Goal: Task Accomplishment & Management: Manage account settings

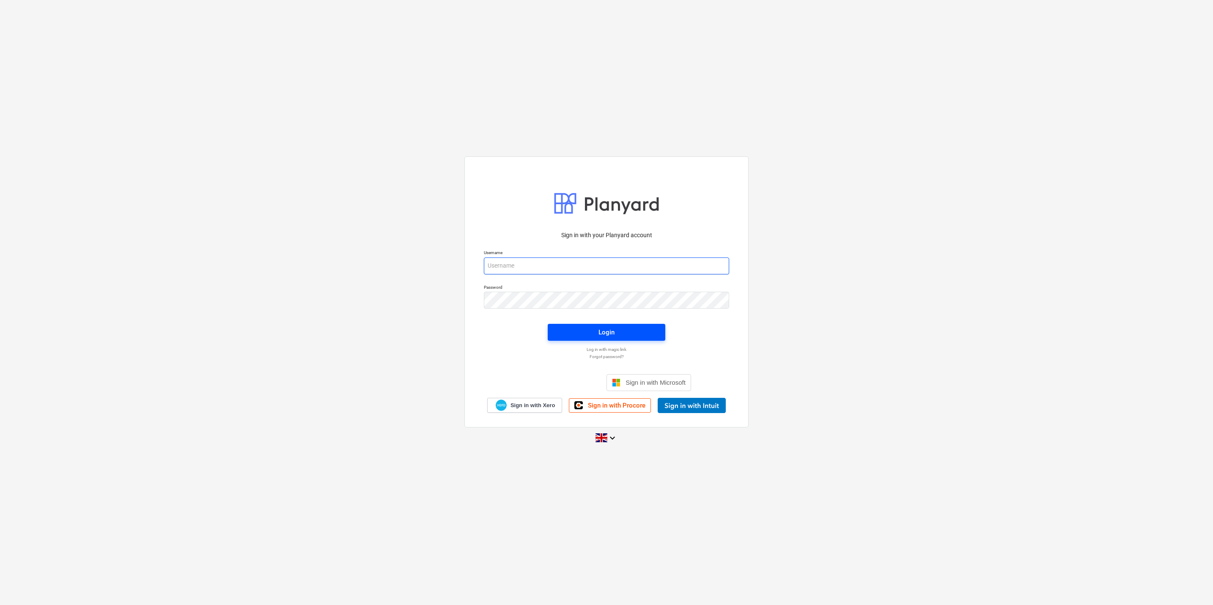
type input "[EMAIL_ADDRESS][DOMAIN_NAME]"
click at [590, 325] on button "Login" at bounding box center [607, 332] width 118 height 17
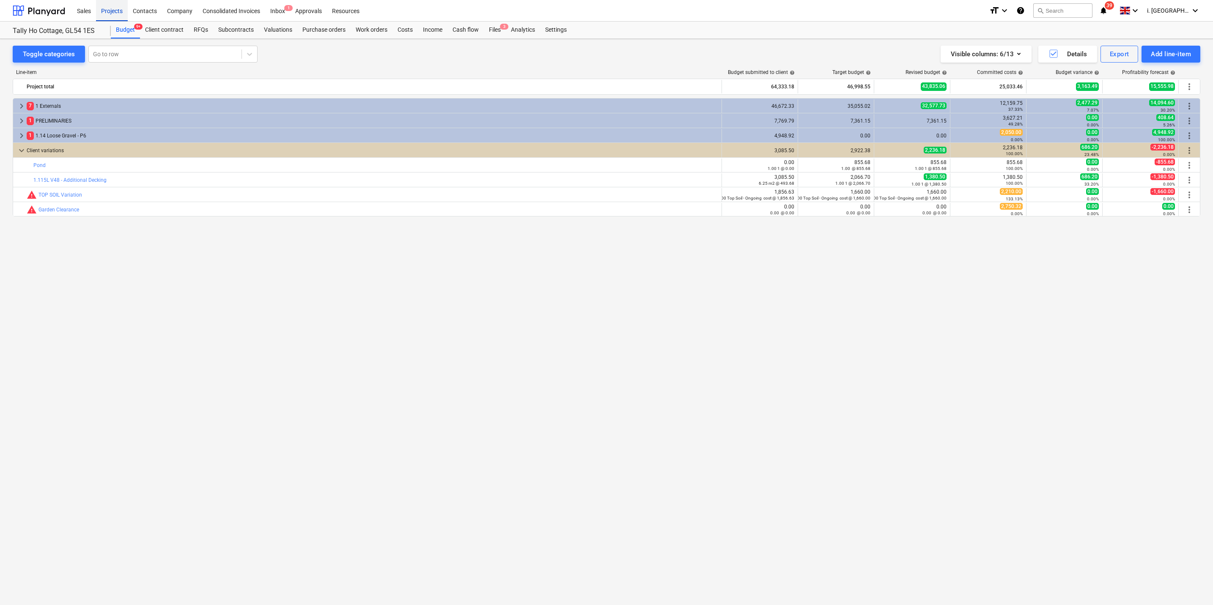
drag, startPoint x: 113, startPoint y: 8, endPoint x: 125, endPoint y: 26, distance: 21.4
click at [113, 8] on div "Projects" at bounding box center [112, 11] width 32 height 22
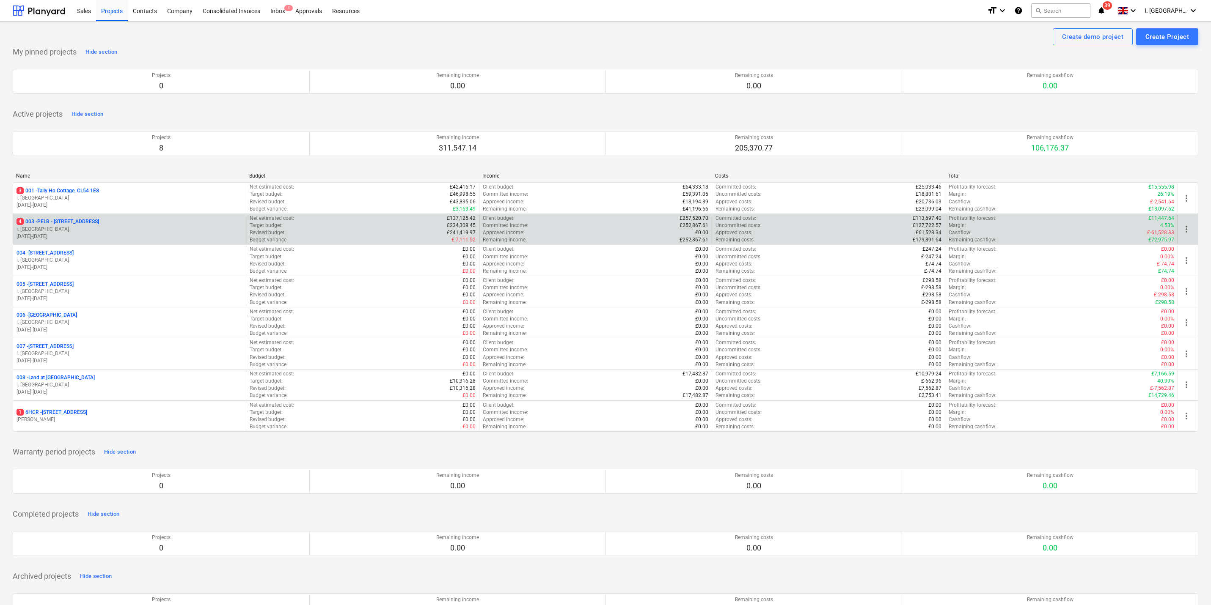
click at [98, 224] on p "4 003 - PELB - [GEOGRAPHIC_DATA], [GEOGRAPHIC_DATA], GL2 7NE" at bounding box center [57, 221] width 82 height 7
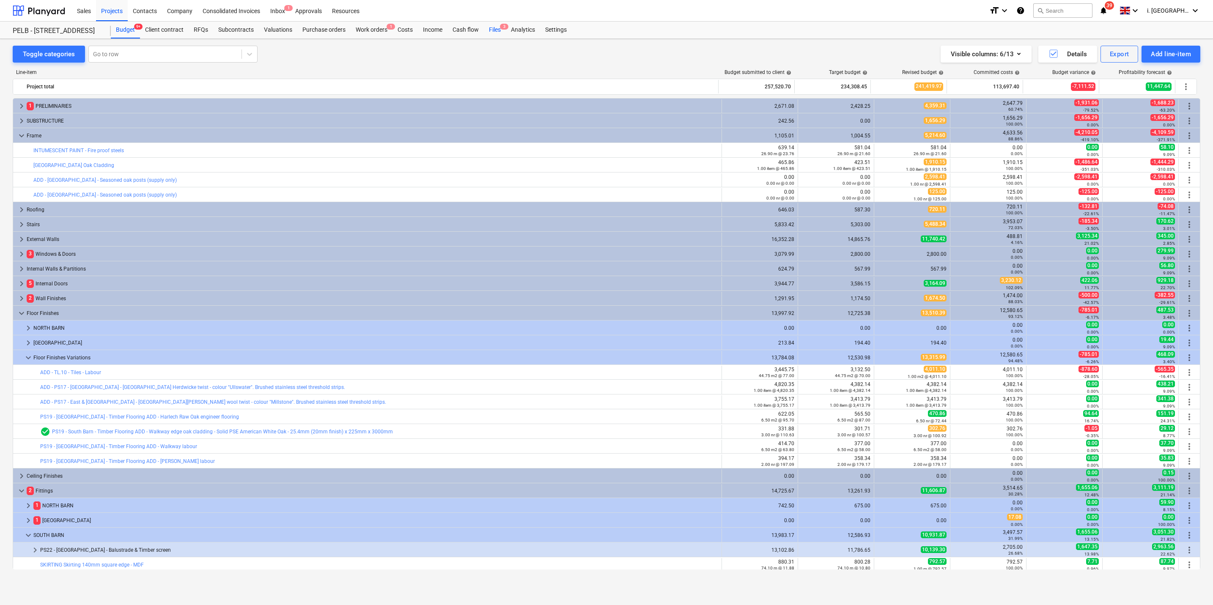
click at [497, 32] on div "Files 3" at bounding box center [495, 30] width 22 height 17
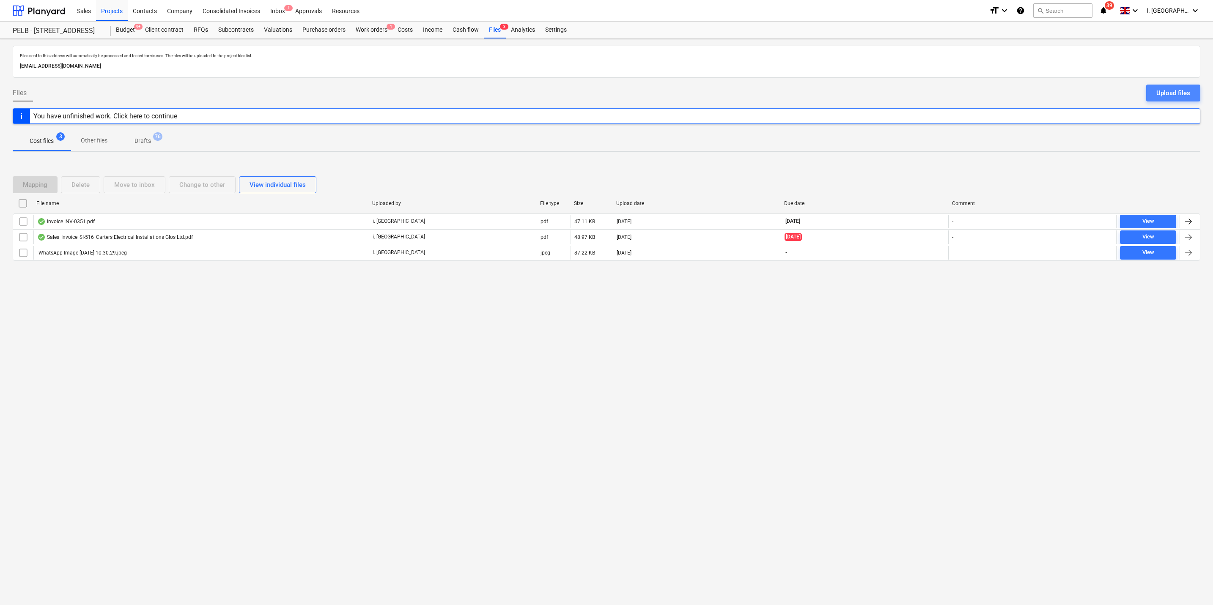
click at [1163, 96] on div "Upload files" at bounding box center [1173, 93] width 34 height 11
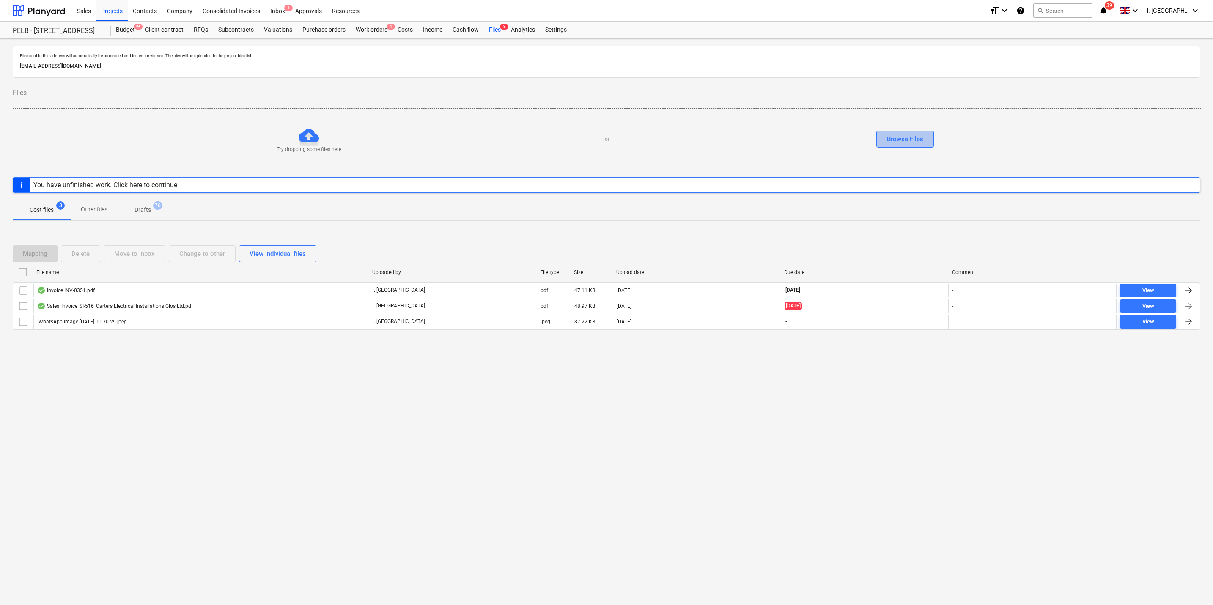
drag, startPoint x: 909, startPoint y: 143, endPoint x: 913, endPoint y: 141, distance: 4.7
click at [910, 143] on div "Browse Files" at bounding box center [905, 139] width 36 height 11
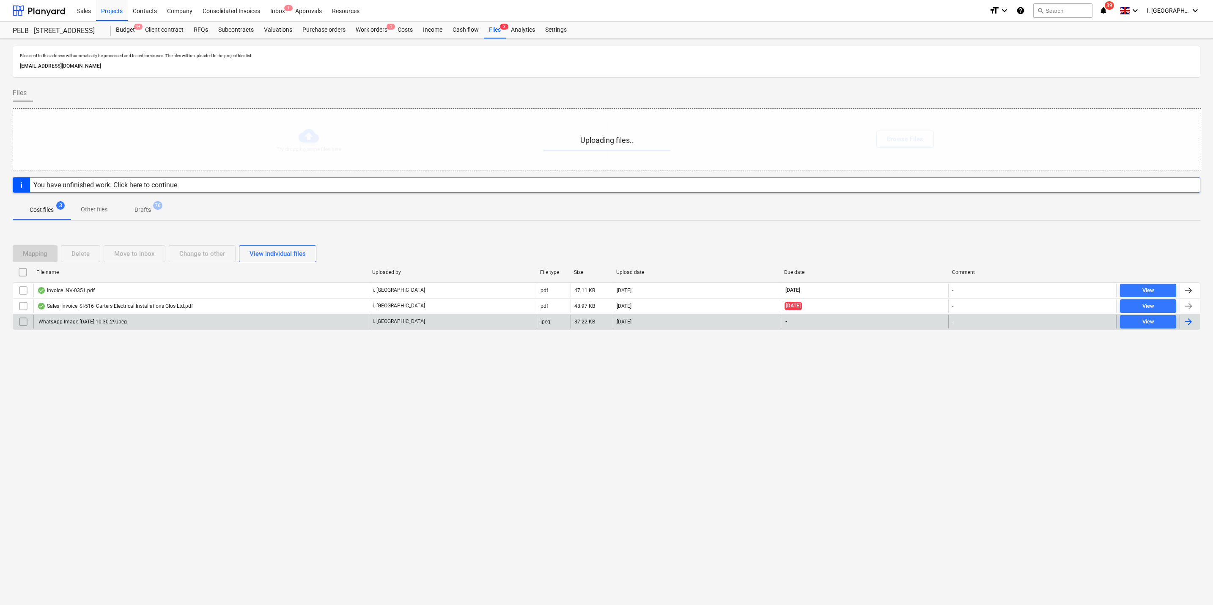
click at [22, 325] on input "checkbox" at bounding box center [23, 322] width 14 height 14
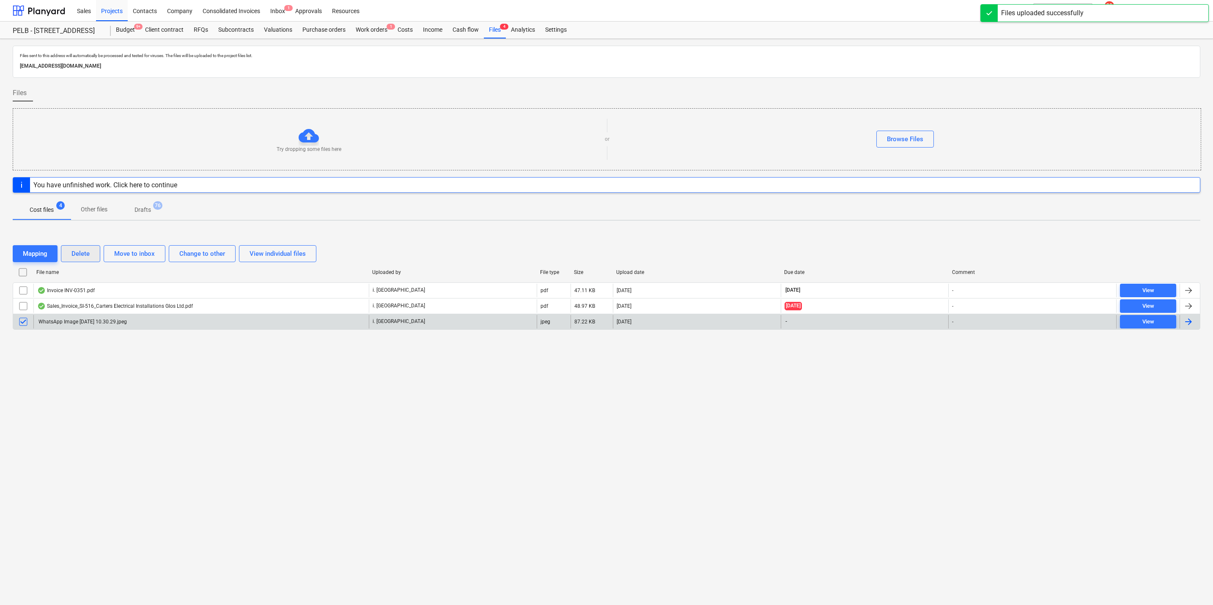
click at [83, 250] on div "Delete" at bounding box center [80, 253] width 18 height 11
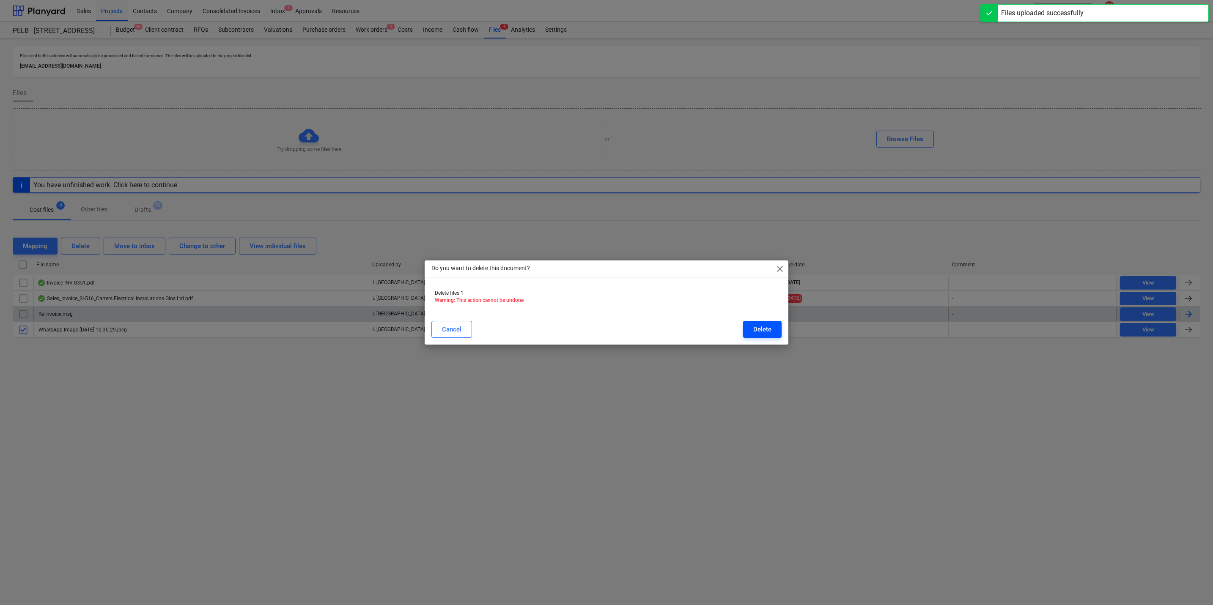
click at [745, 332] on button "Delete" at bounding box center [762, 329] width 38 height 17
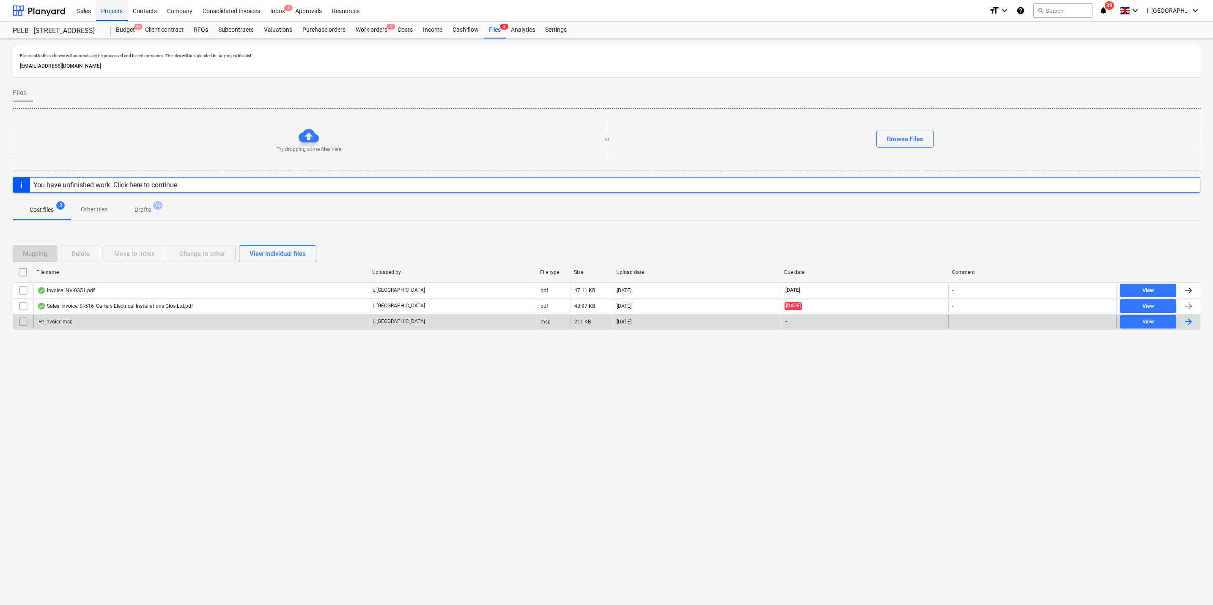
click at [120, 7] on div "Projects" at bounding box center [112, 11] width 32 height 22
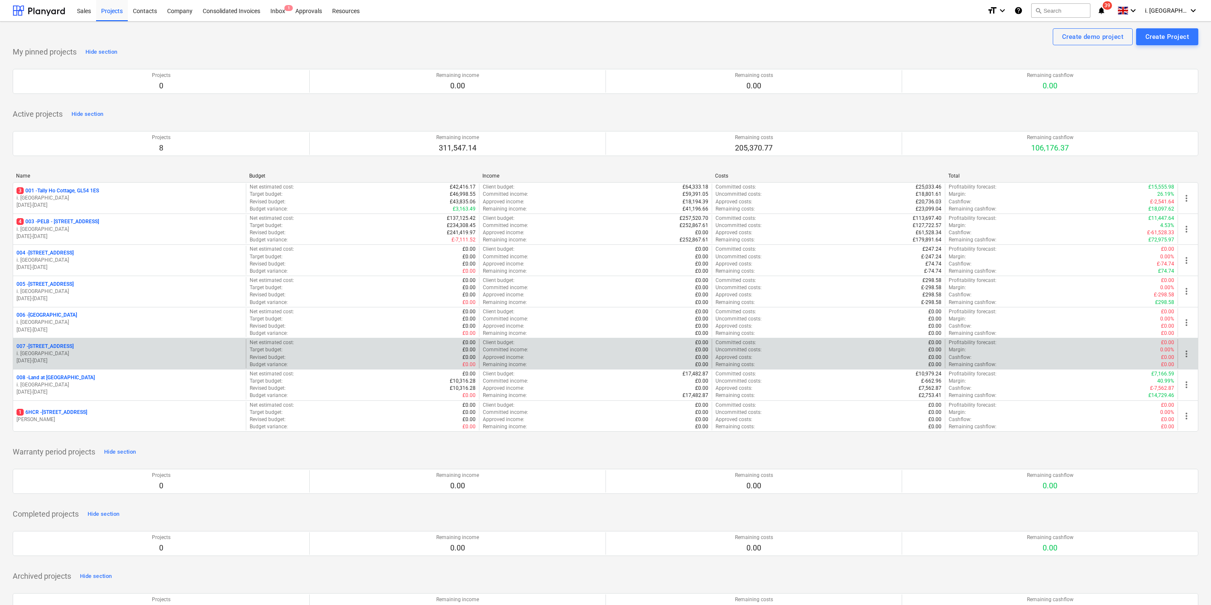
click at [66, 344] on div "007 - Old Brewery Tap, SN7 8RB i. montvydaite [DATE] - [DATE]" at bounding box center [129, 353] width 233 height 29
click at [63, 347] on p "007 - Old Brewery Tap, SN7 8RB" at bounding box center [44, 346] width 57 height 7
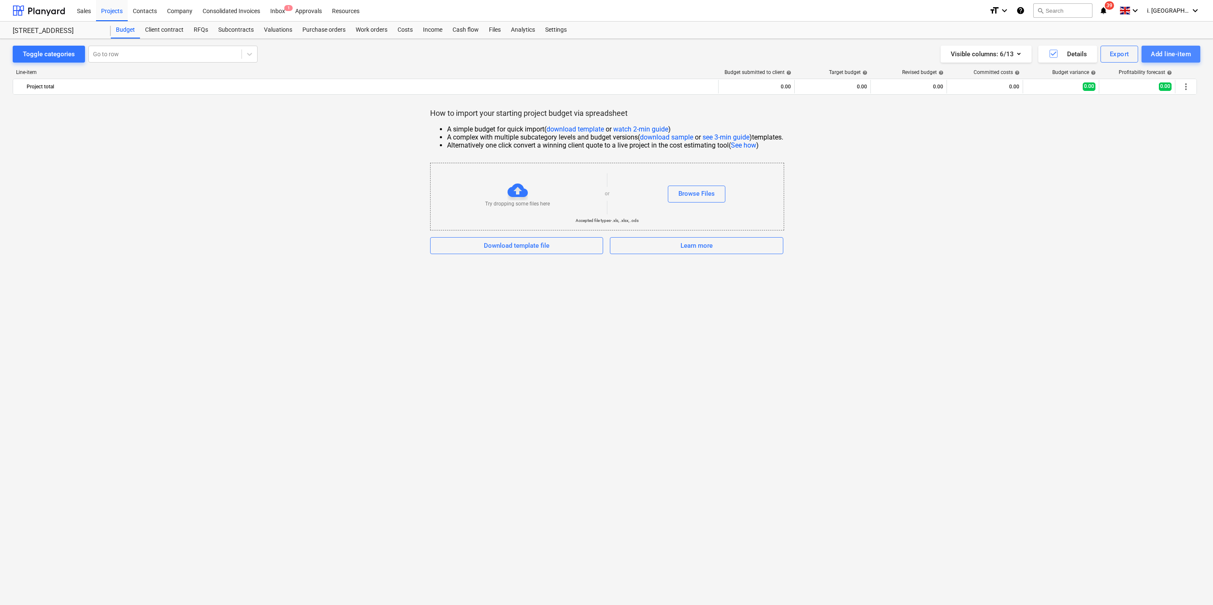
click at [1169, 55] on div "Add line-item" at bounding box center [1171, 54] width 40 height 11
click at [1152, 93] on div "Add custom" at bounding box center [1156, 89] width 88 height 15
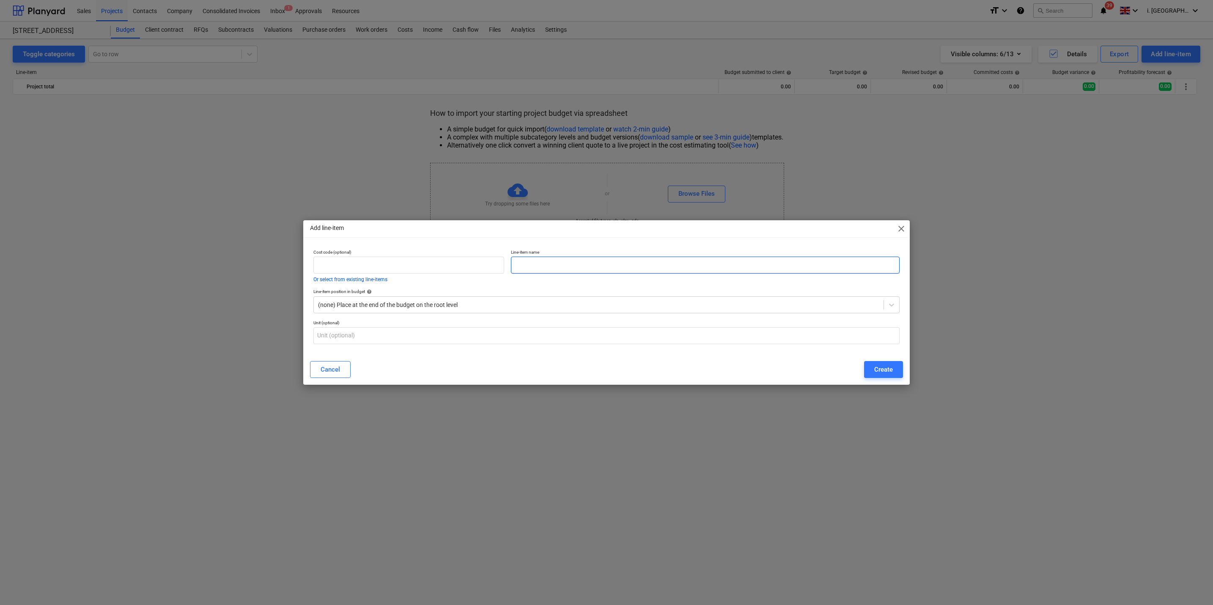
click at [541, 263] on input "text" at bounding box center [705, 265] width 389 height 17
type input "Hire"
click at [887, 363] on button "Create" at bounding box center [883, 369] width 39 height 17
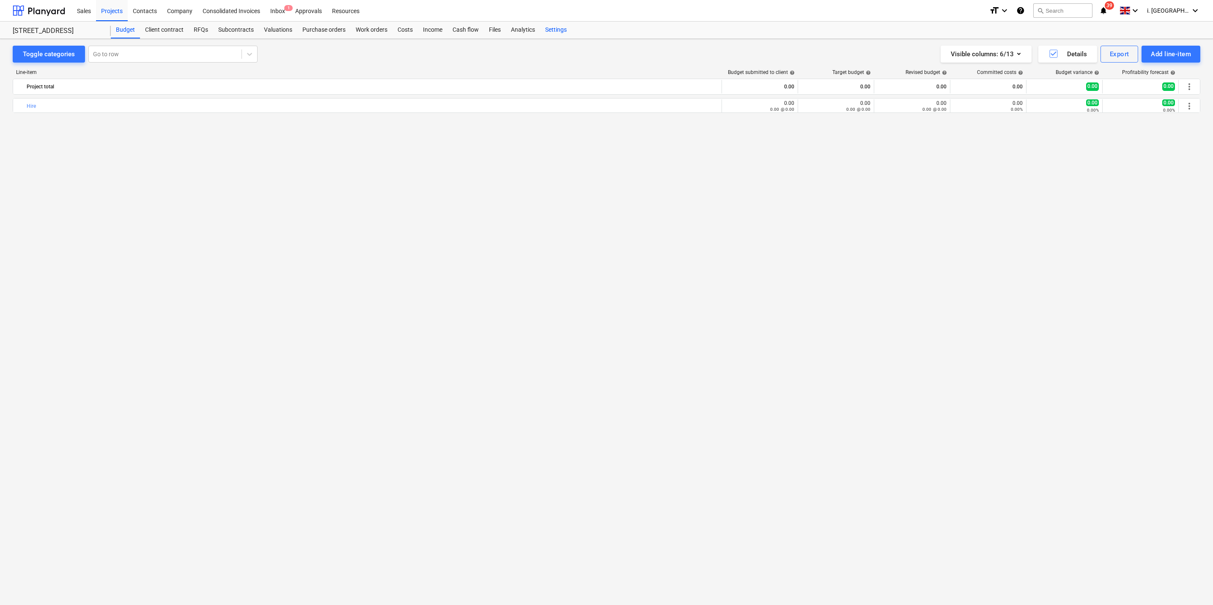
click at [556, 33] on div "Settings" at bounding box center [556, 30] width 32 height 17
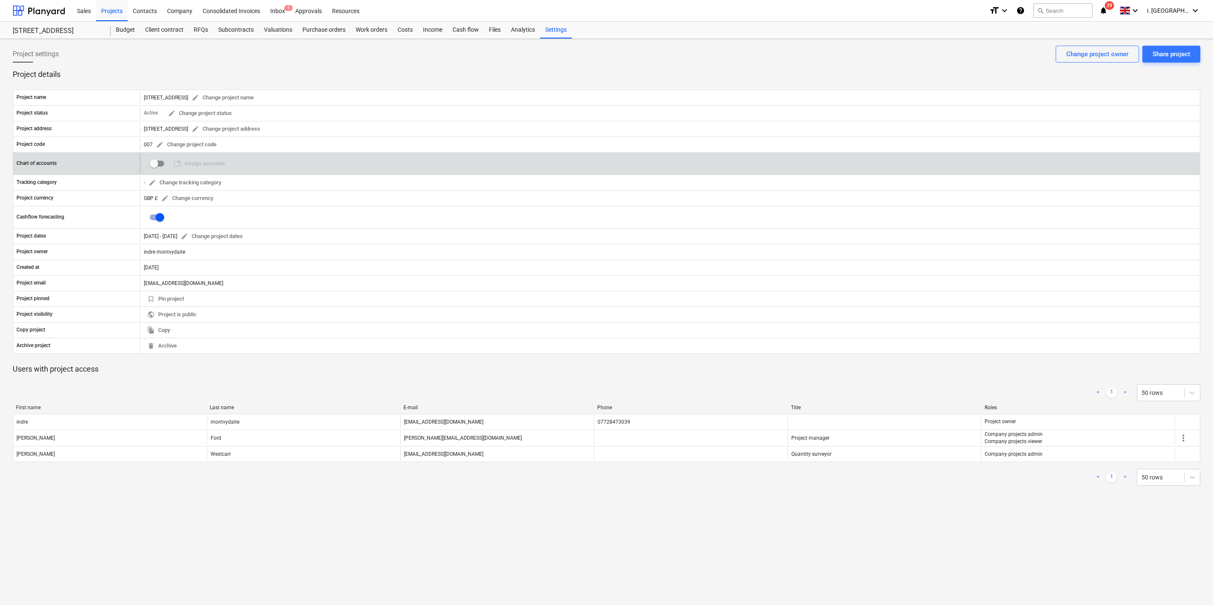
click at [151, 164] on input "checkbox" at bounding box center [154, 164] width 20 height 20
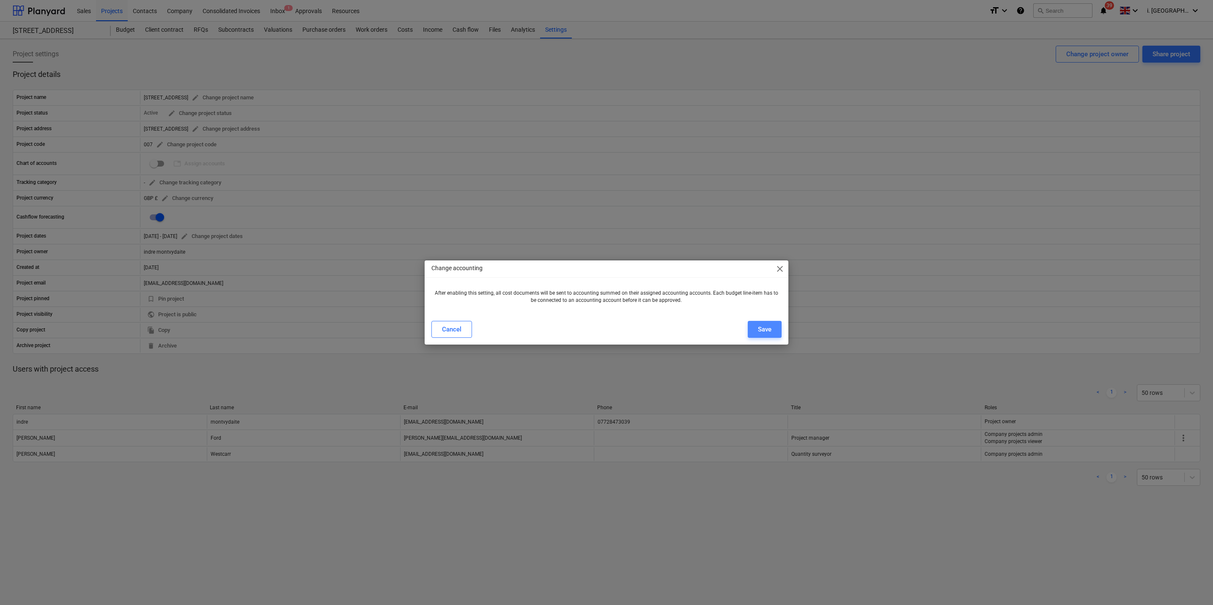
click at [759, 324] on div "Save" at bounding box center [765, 329] width 14 height 11
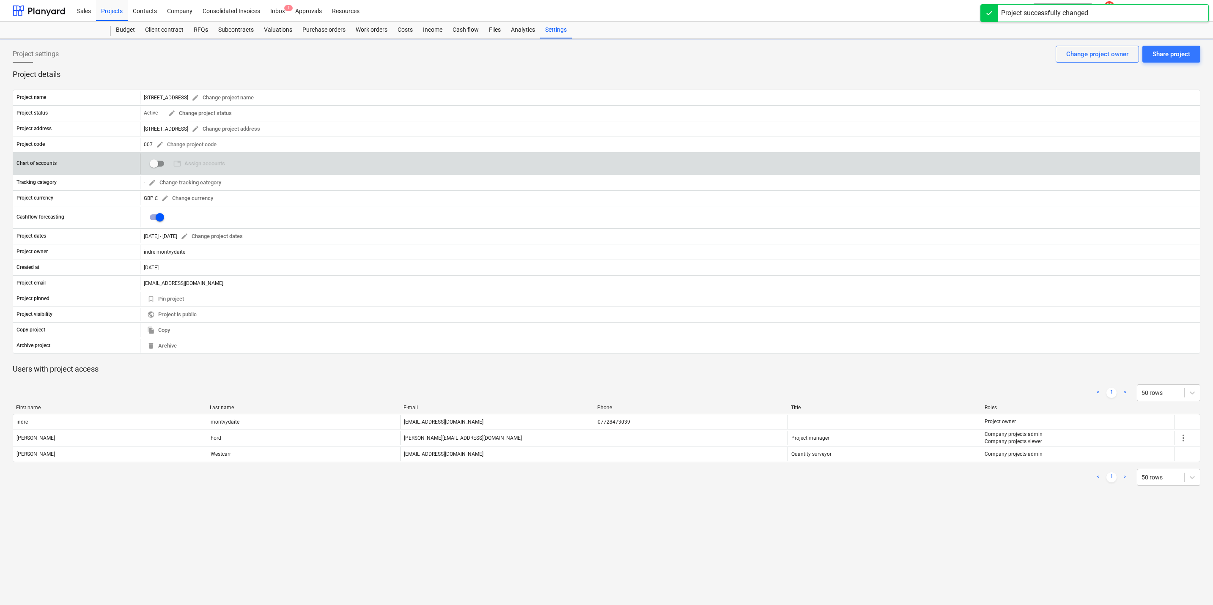
checkbox input "true"
click at [195, 165] on span "table Assign accounts" at bounding box center [199, 164] width 52 height 10
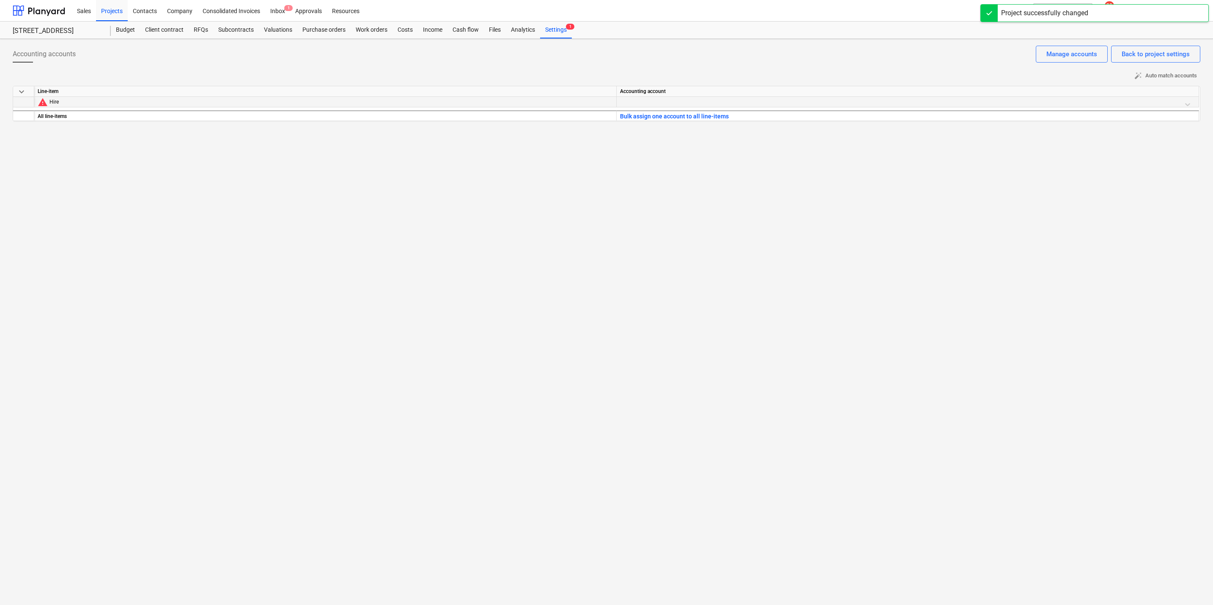
click at [677, 103] on div at bounding box center [907, 104] width 575 height 15
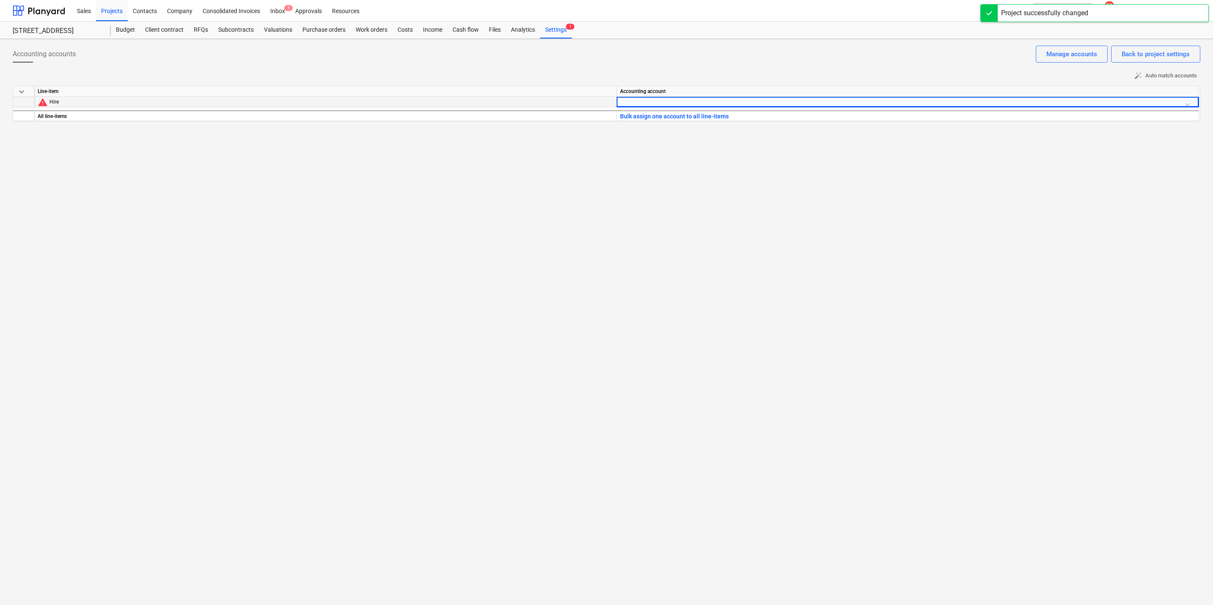
click at [675, 103] on div at bounding box center [907, 104] width 575 height 15
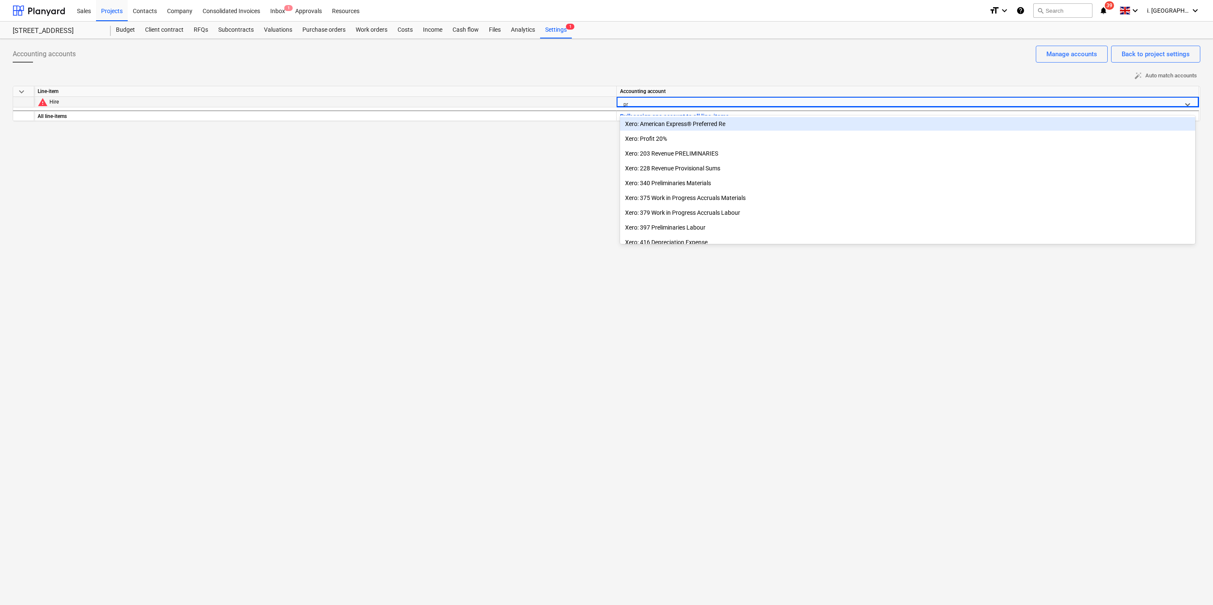
type input "pre"
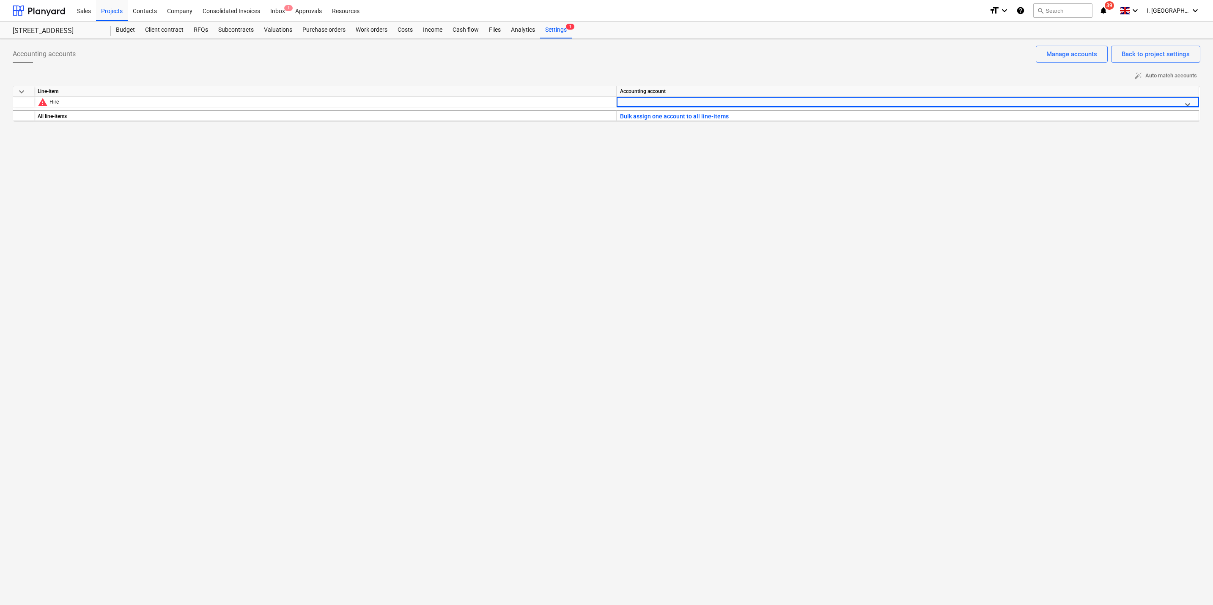
drag, startPoint x: 632, startPoint y: 101, endPoint x: 602, endPoint y: 96, distance: 30.5
click at [602, 96] on div "keyboard_arrow_down Line-item Accounting account warning Hire Select is focused…" at bounding box center [607, 104] width 1188 height 36
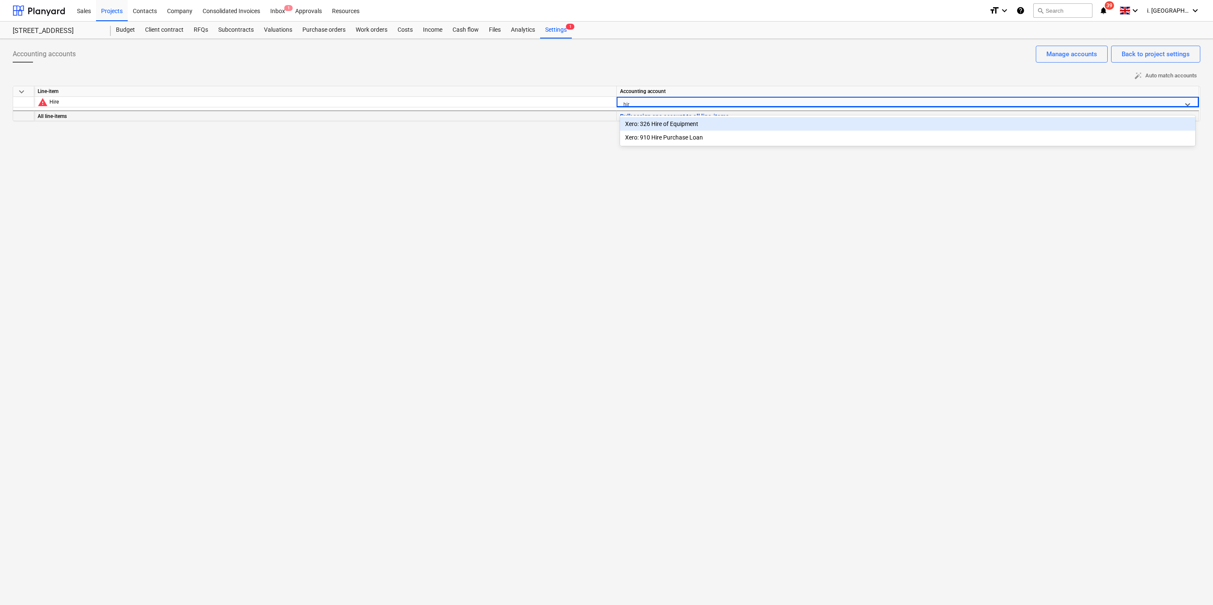
type input "hire"
click at [684, 125] on div "Xero: 326 Hire of Equipment" at bounding box center [907, 124] width 575 height 14
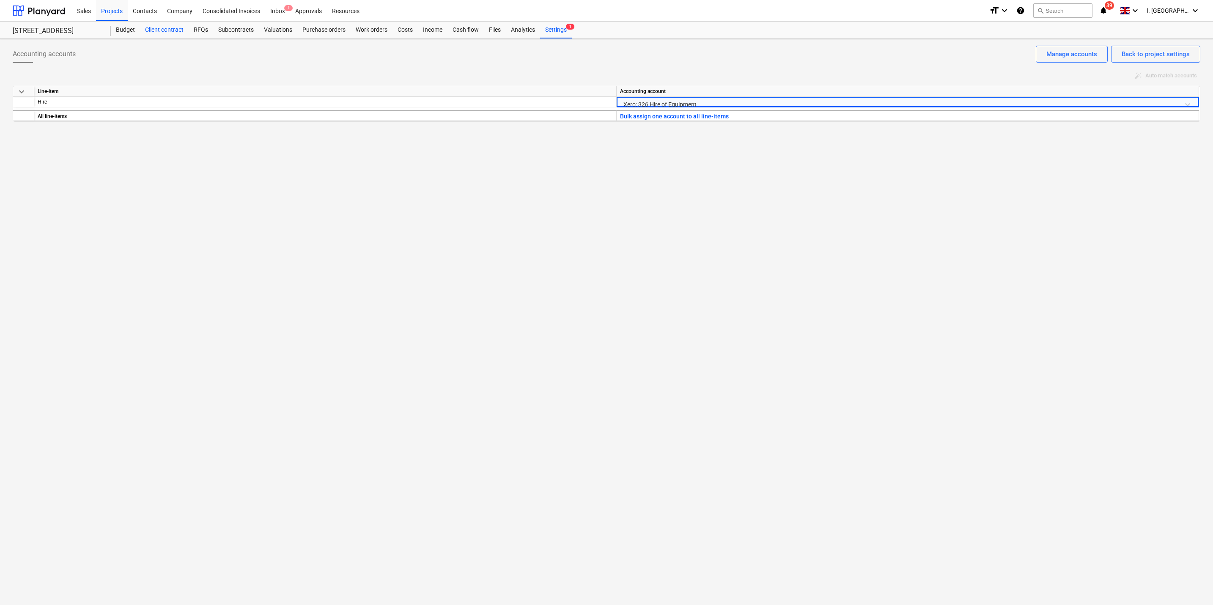
click at [162, 35] on div "Client contract" at bounding box center [164, 30] width 49 height 17
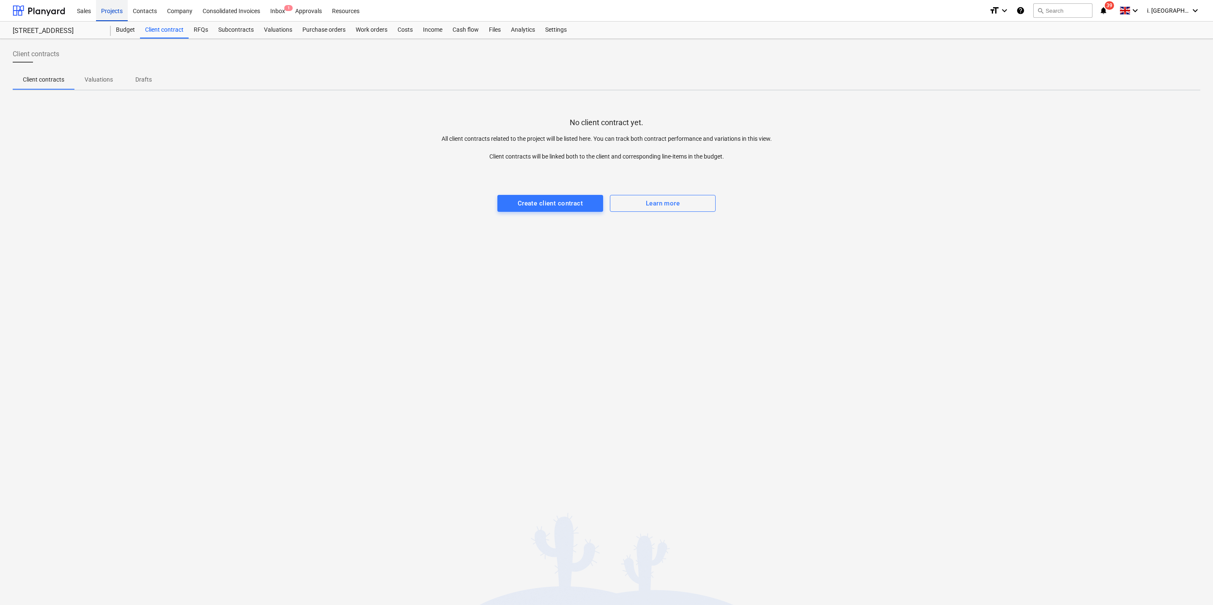
click at [115, 11] on div "Projects" at bounding box center [112, 11] width 32 height 22
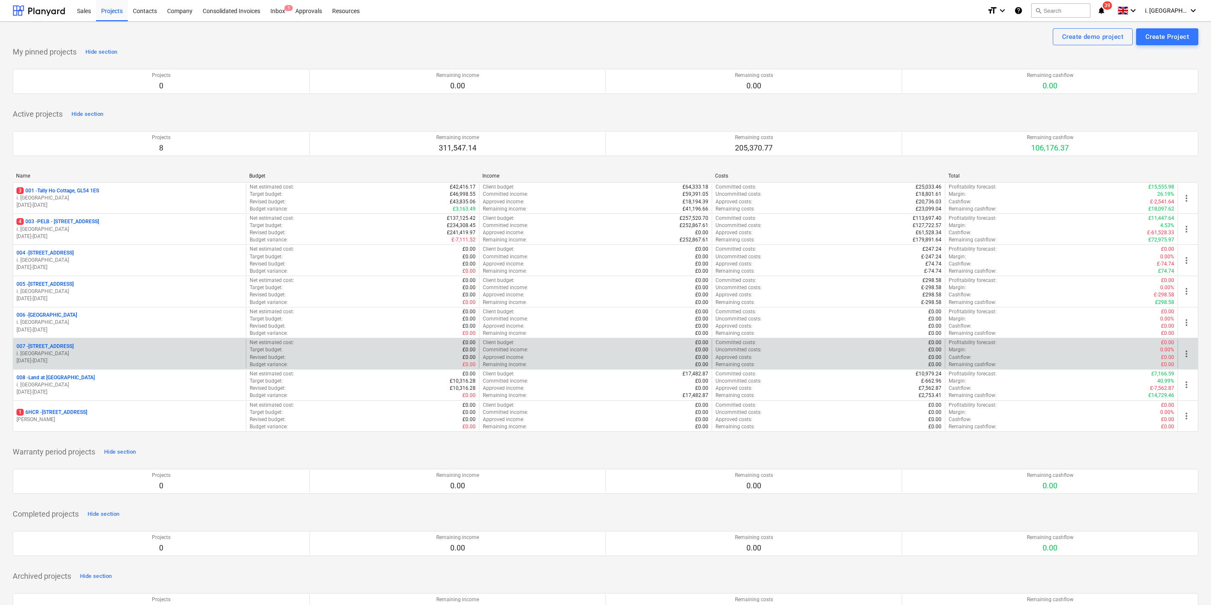
click at [92, 354] on p "i. [GEOGRAPHIC_DATA]" at bounding box center [129, 353] width 226 height 7
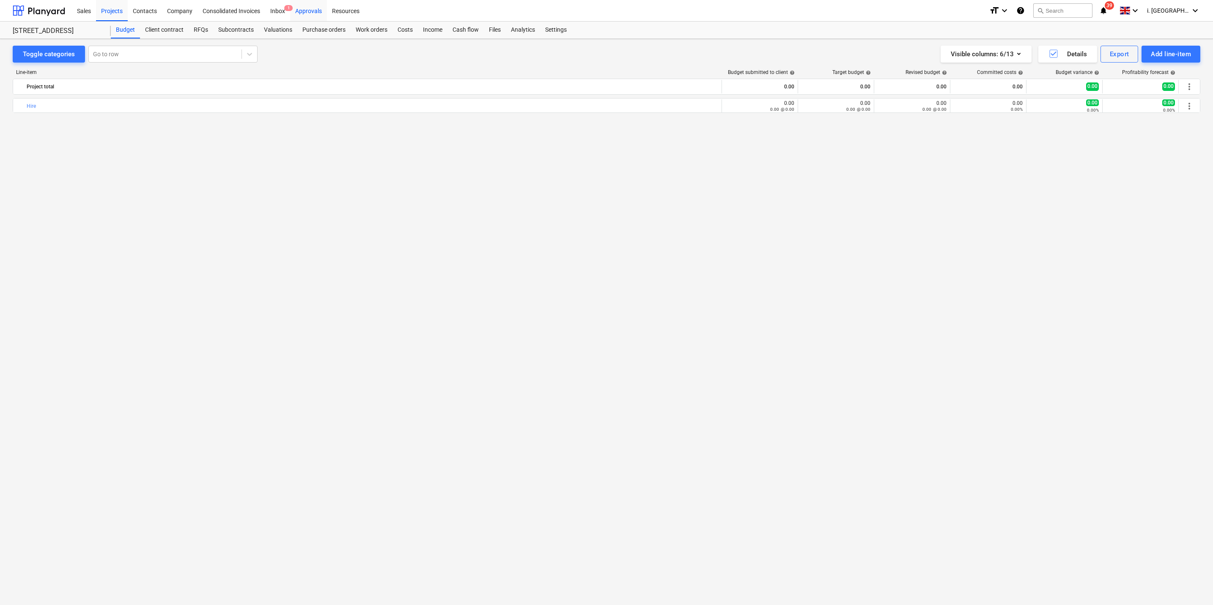
drag, startPoint x: 291, startPoint y: 7, endPoint x: 291, endPoint y: 19, distance: 12.7
click at [291, 7] on span "1" at bounding box center [288, 8] width 8 height 6
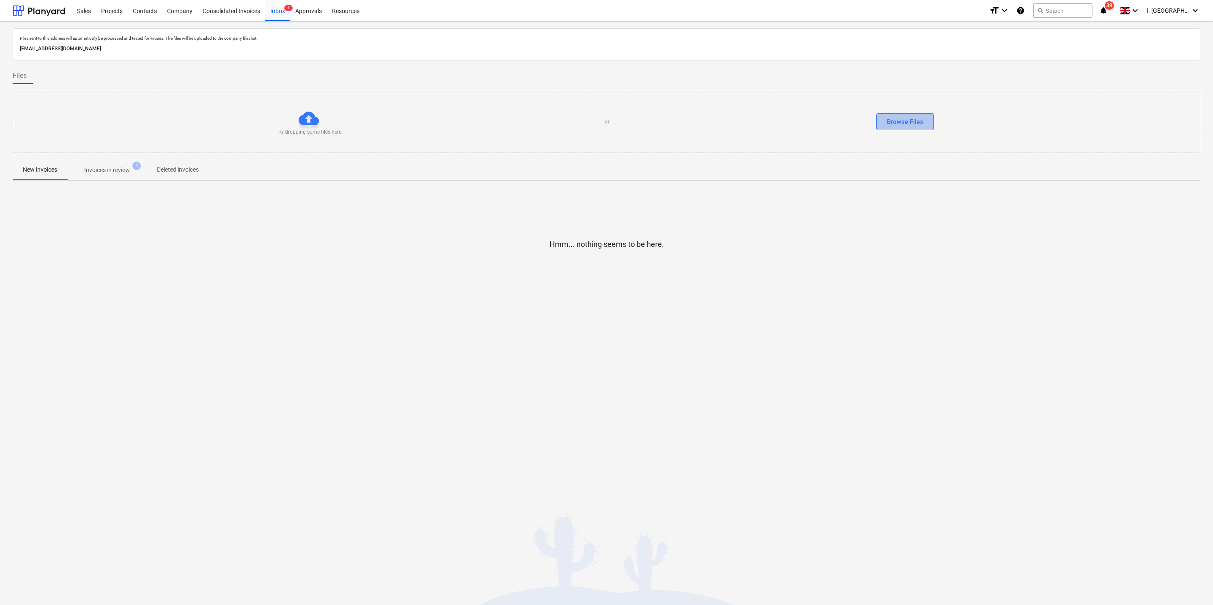
click at [906, 123] on div "Browse Files" at bounding box center [905, 121] width 36 height 11
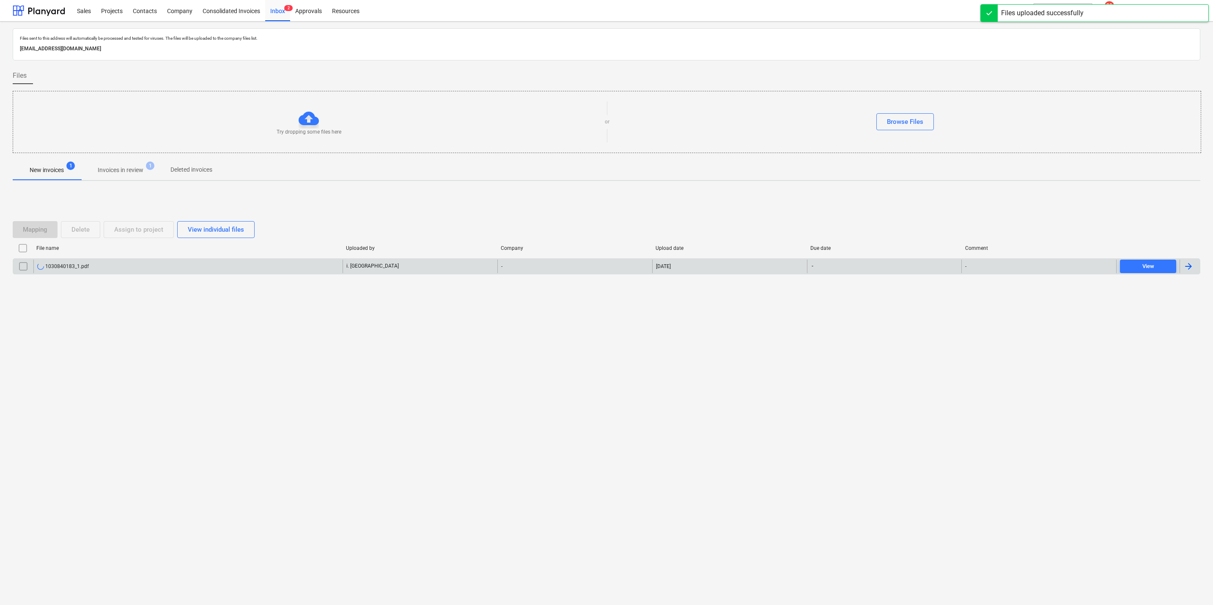
click at [20, 268] on input "checkbox" at bounding box center [23, 267] width 14 height 14
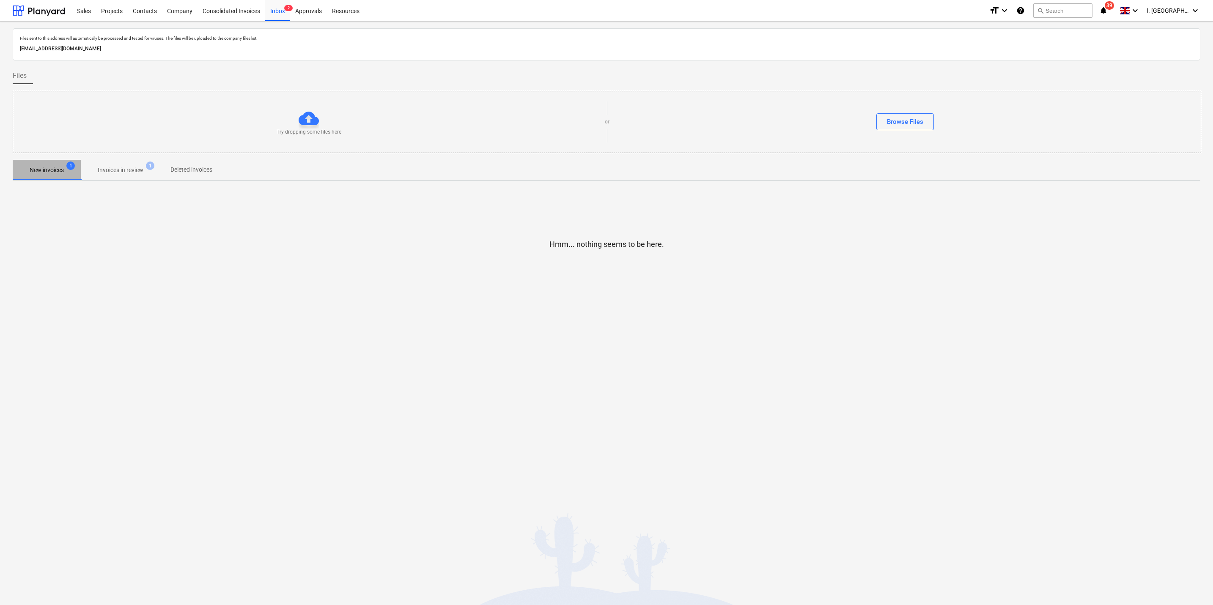
click at [50, 170] on p "New invoices" at bounding box center [47, 170] width 34 height 9
click at [274, 17] on div "Inbox 2" at bounding box center [277, 11] width 25 height 22
click at [59, 170] on p "New invoices" at bounding box center [47, 170] width 34 height 9
click at [124, 174] on p "Invoices in review" at bounding box center [121, 170] width 46 height 9
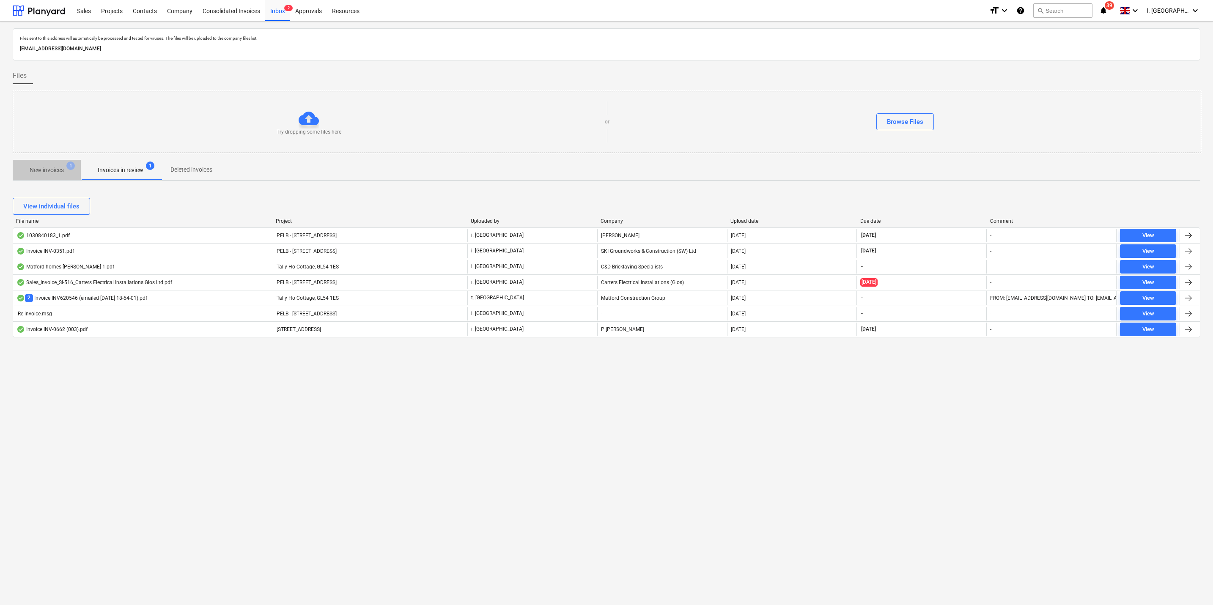
click at [54, 176] on span "New invoices 1" at bounding box center [47, 169] width 68 height 15
click at [108, 13] on div "Projects" at bounding box center [112, 11] width 32 height 22
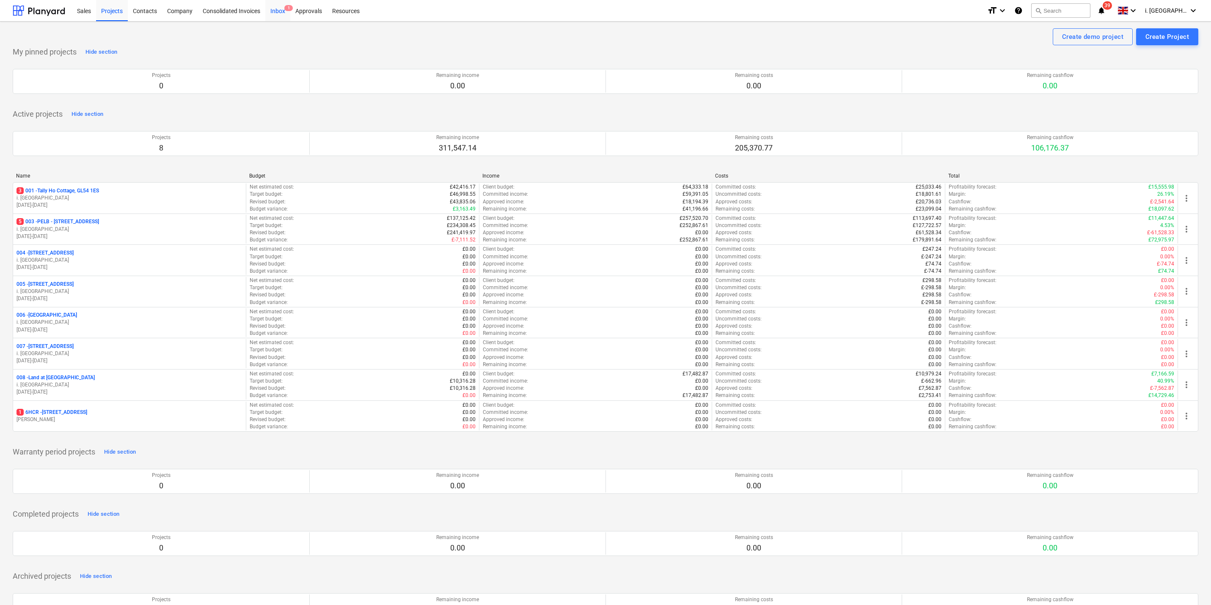
click at [274, 13] on div "Inbox 1" at bounding box center [277, 11] width 25 height 22
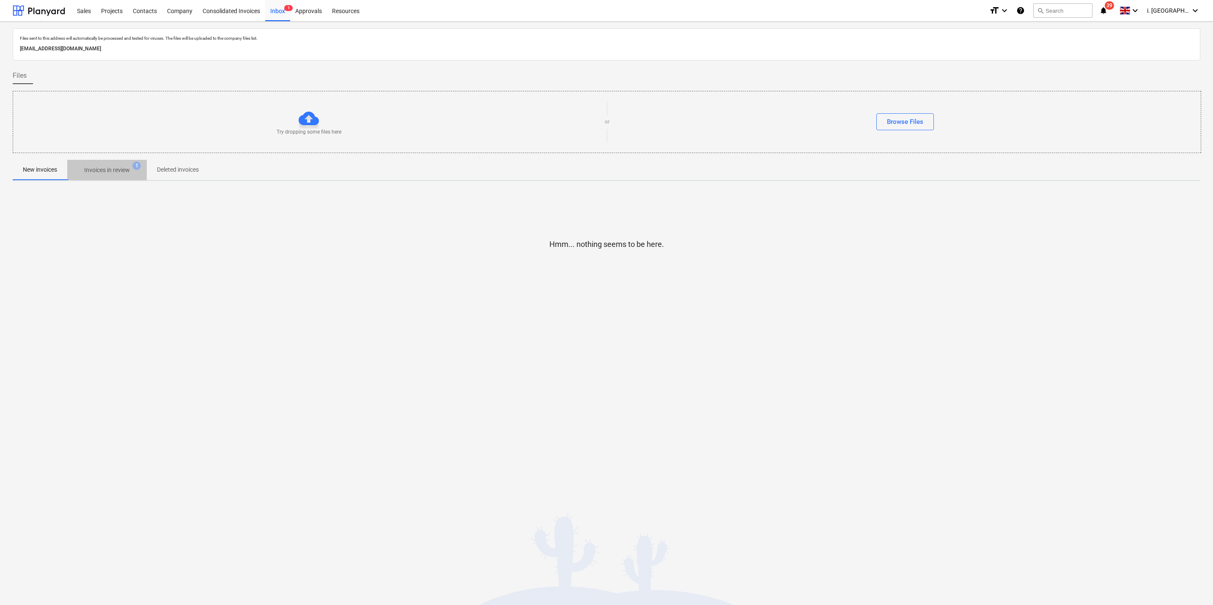
click at [91, 173] on p "Invoices in review" at bounding box center [107, 170] width 46 height 9
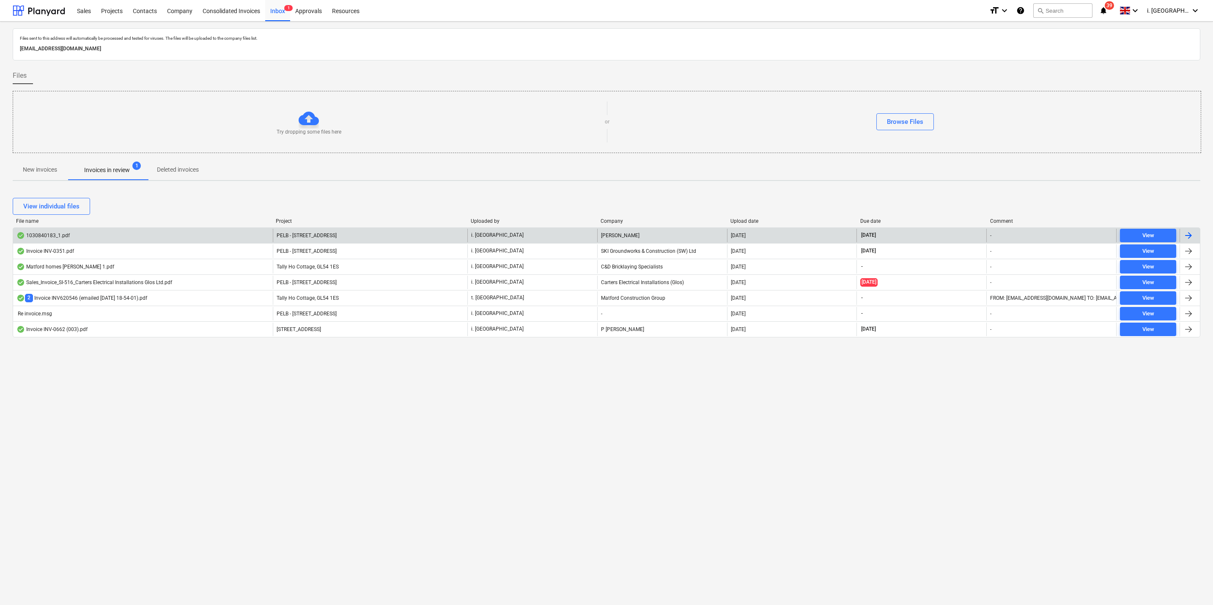
click at [47, 232] on div "1030840183_1.pdf" at bounding box center [143, 236] width 260 height 14
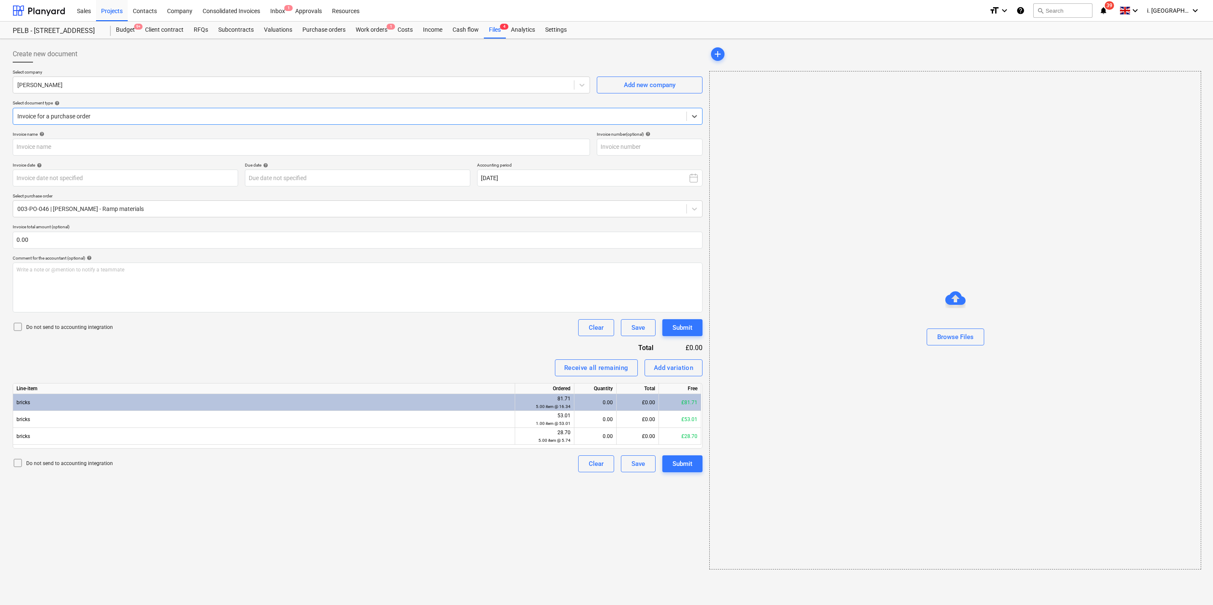
type input "1030840183"
type input "[DATE]"
click at [589, 373] on div "Receive all remaining" at bounding box center [595, 367] width 64 height 11
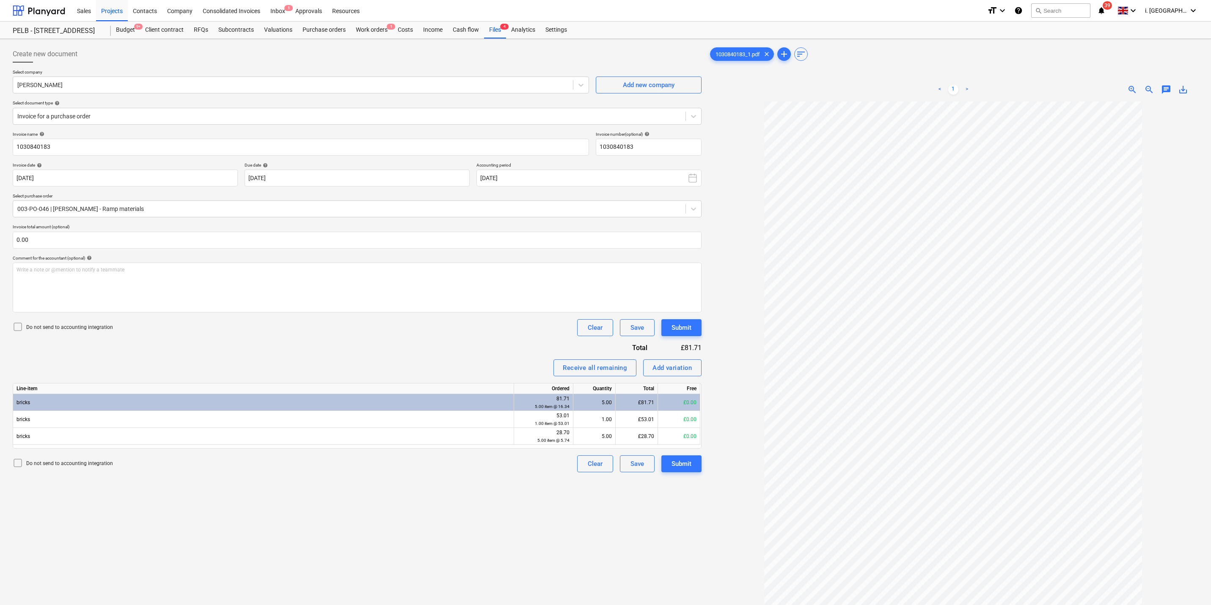
click at [649, 401] on div "£81.71" at bounding box center [636, 402] width 42 height 17
click at [684, 471] on button "Submit" at bounding box center [681, 464] width 40 height 17
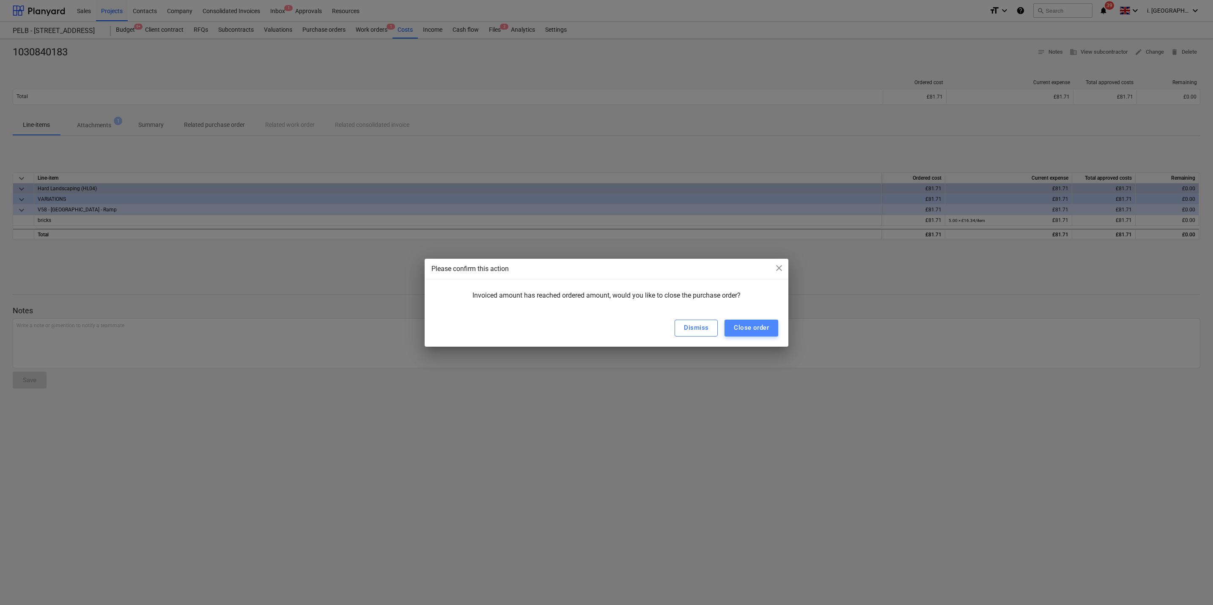
click at [751, 329] on div "Close order" at bounding box center [751, 327] width 35 height 11
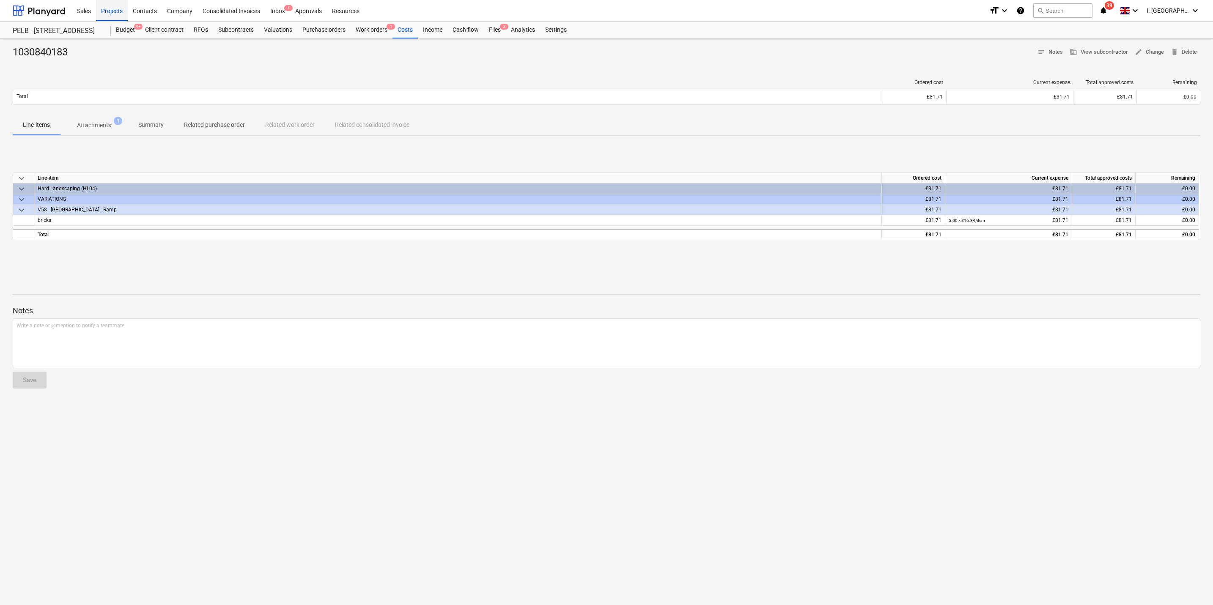
click at [107, 7] on div "Projects" at bounding box center [112, 11] width 32 height 22
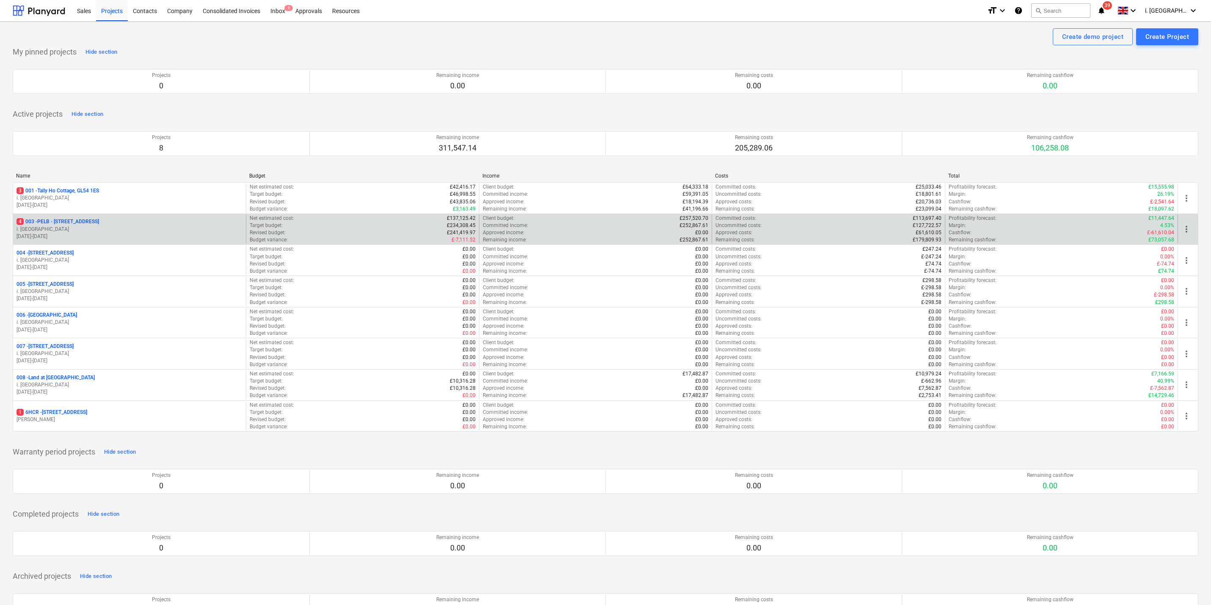
click at [67, 233] on p "i. [GEOGRAPHIC_DATA]" at bounding box center [129, 229] width 226 height 7
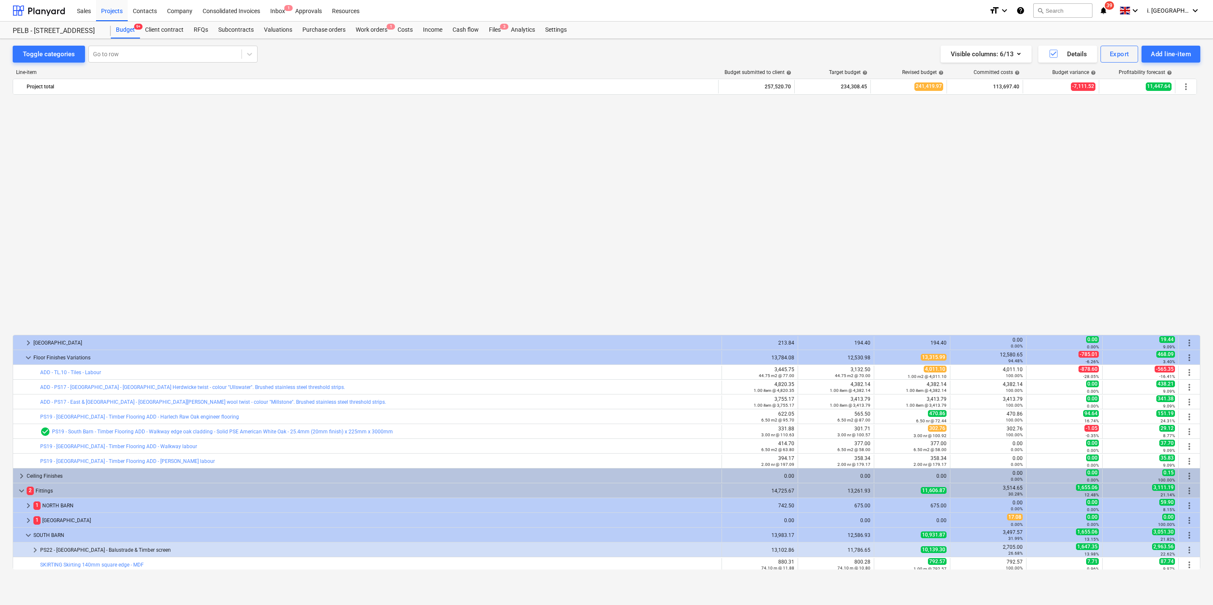
scroll to position [535, 0]
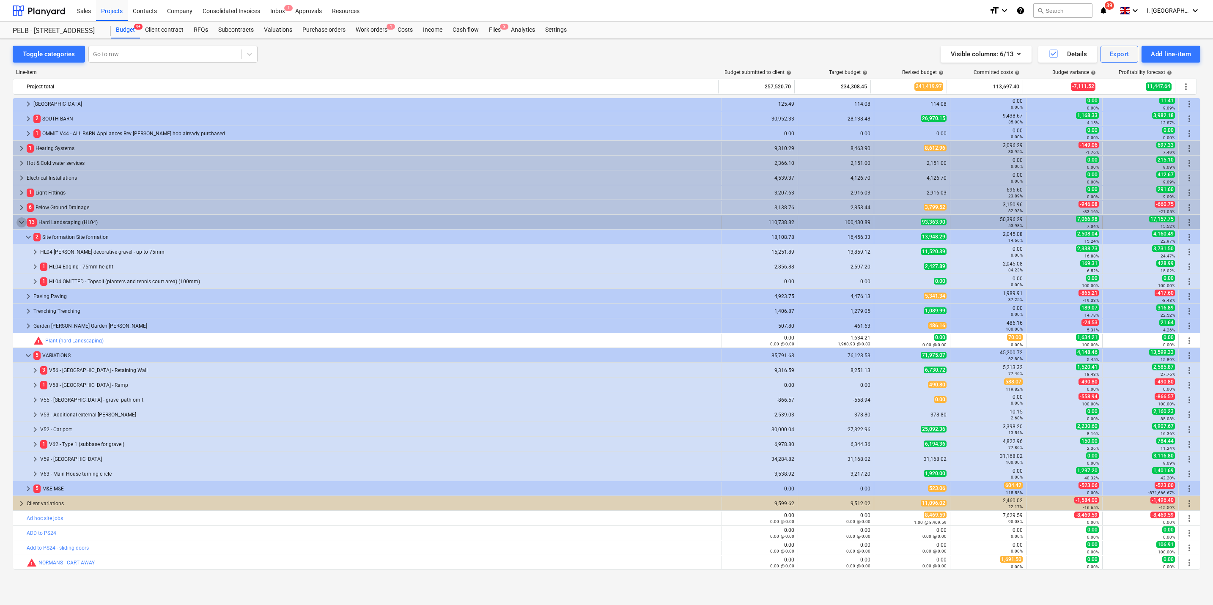
click at [19, 222] on span "keyboard_arrow_down" at bounding box center [21, 222] width 10 height 10
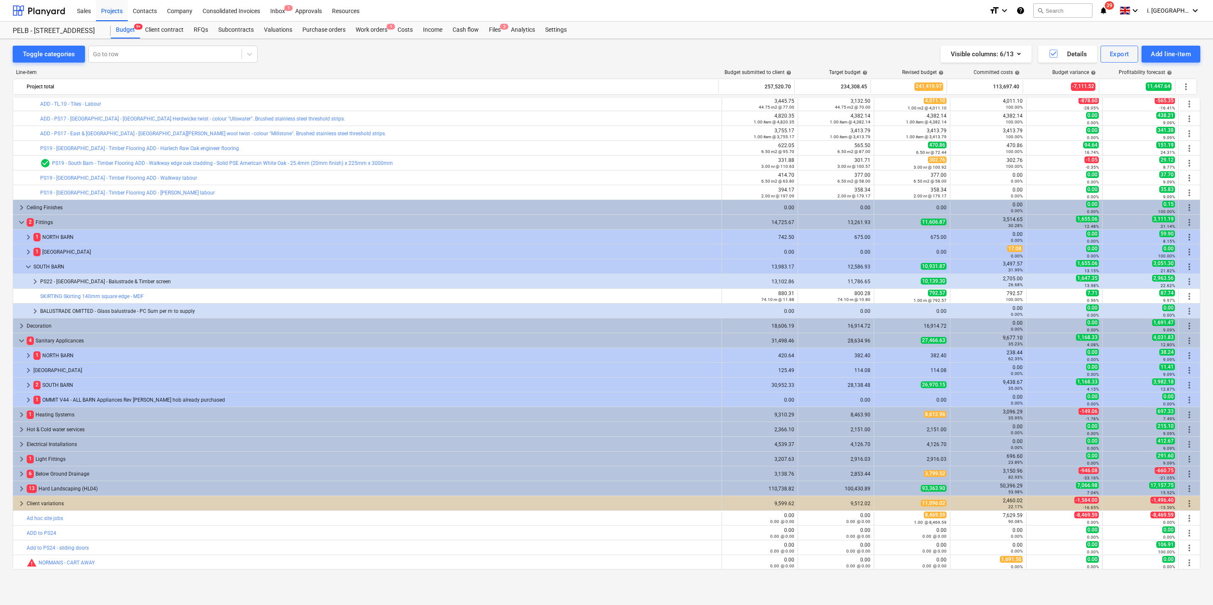
scroll to position [269, 0]
click at [19, 490] on span "keyboard_arrow_right" at bounding box center [21, 489] width 10 height 10
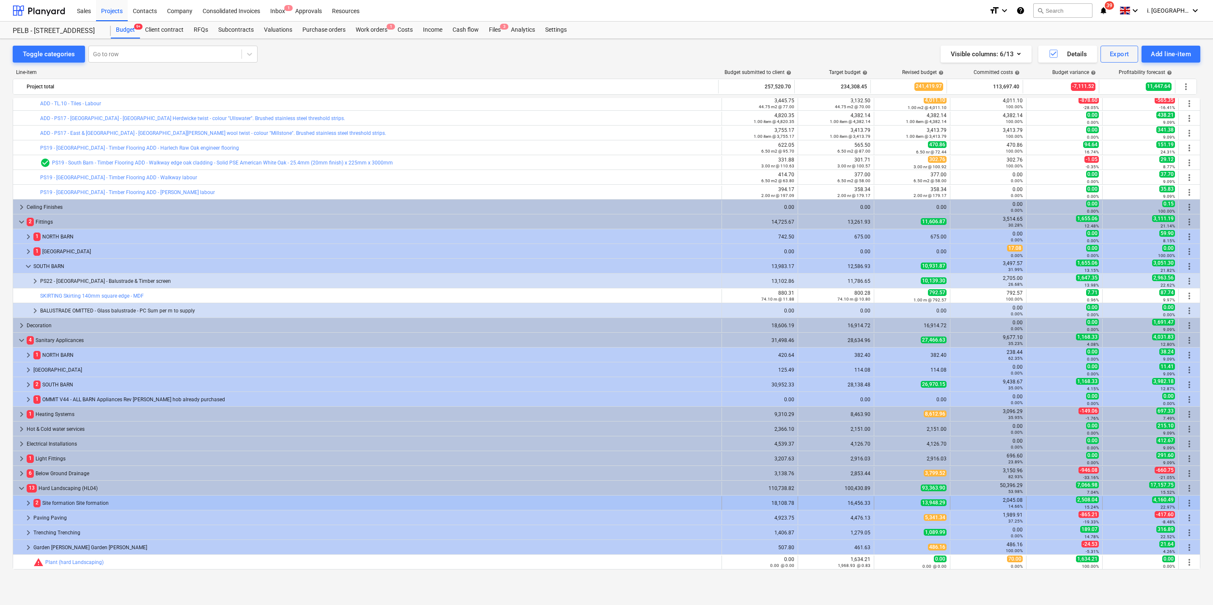
scroll to position [372, 0]
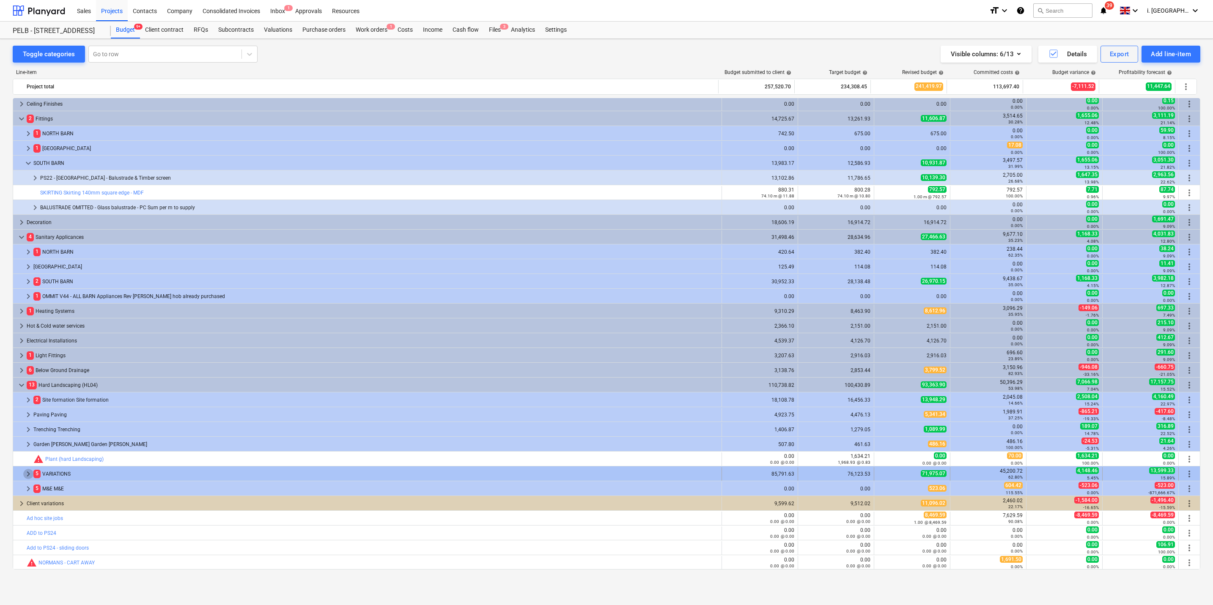
click at [25, 476] on span "keyboard_arrow_right" at bounding box center [28, 474] width 10 height 10
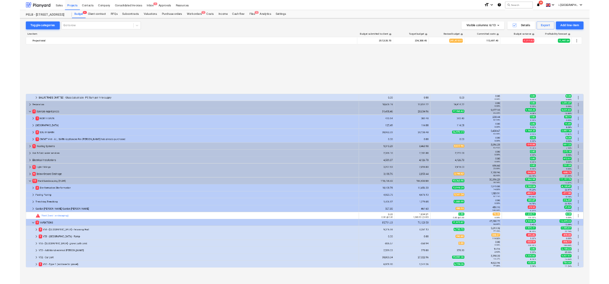
scroll to position [491, 0]
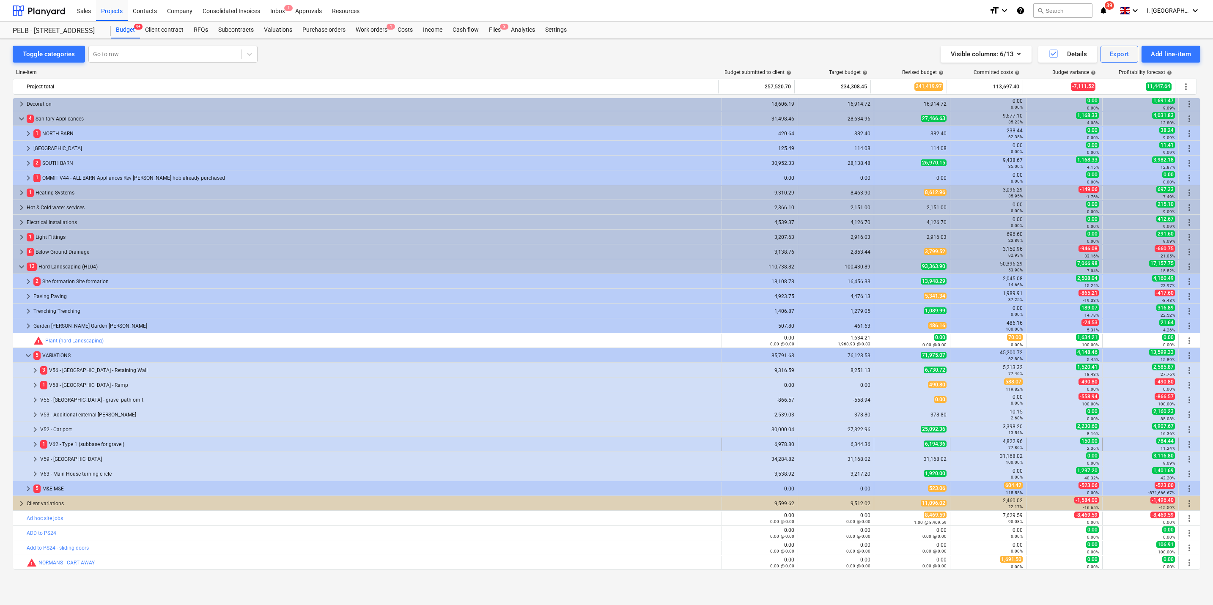
click at [32, 447] on span "keyboard_arrow_right" at bounding box center [35, 444] width 10 height 10
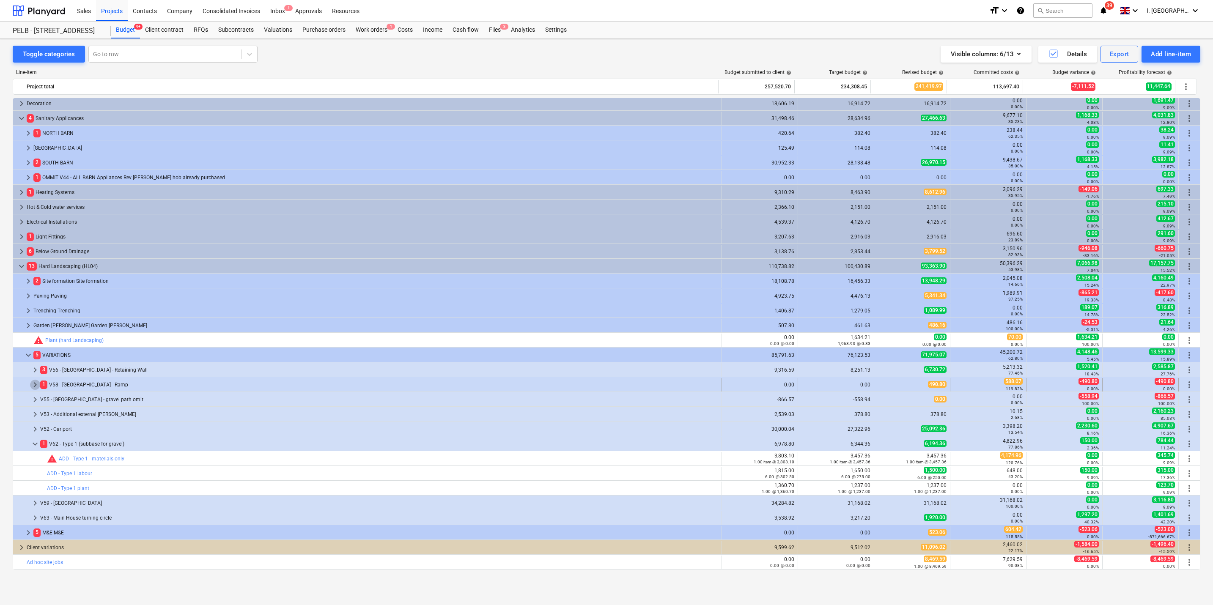
click at [36, 387] on span "keyboard_arrow_right" at bounding box center [35, 385] width 10 height 10
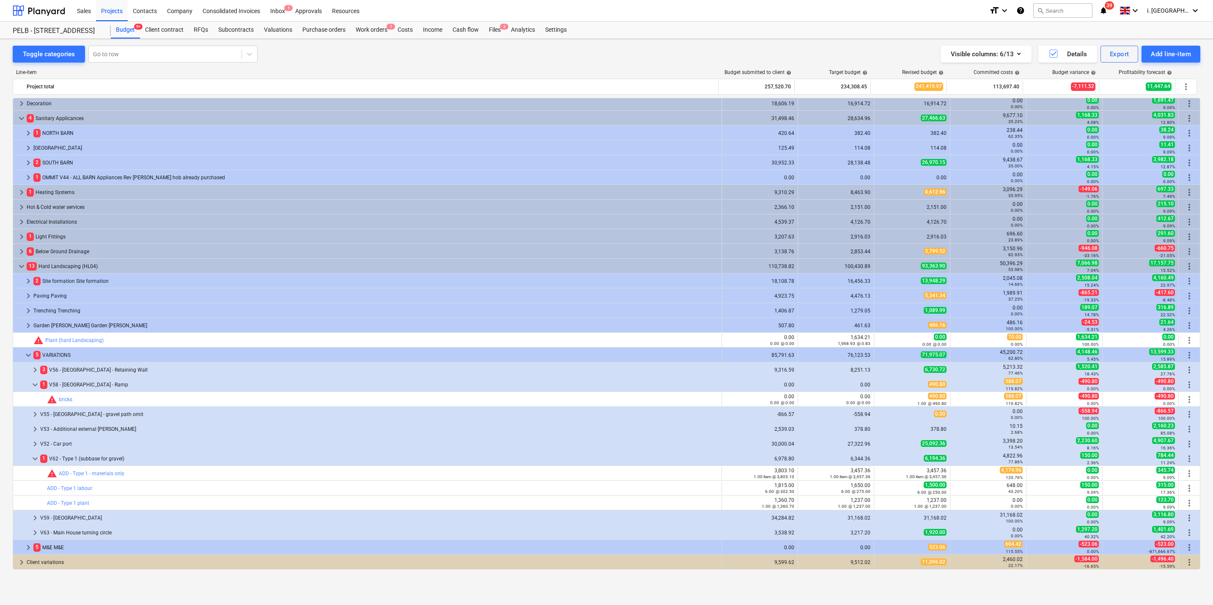
click at [22, 266] on span "keyboard_arrow_down" at bounding box center [21, 266] width 10 height 10
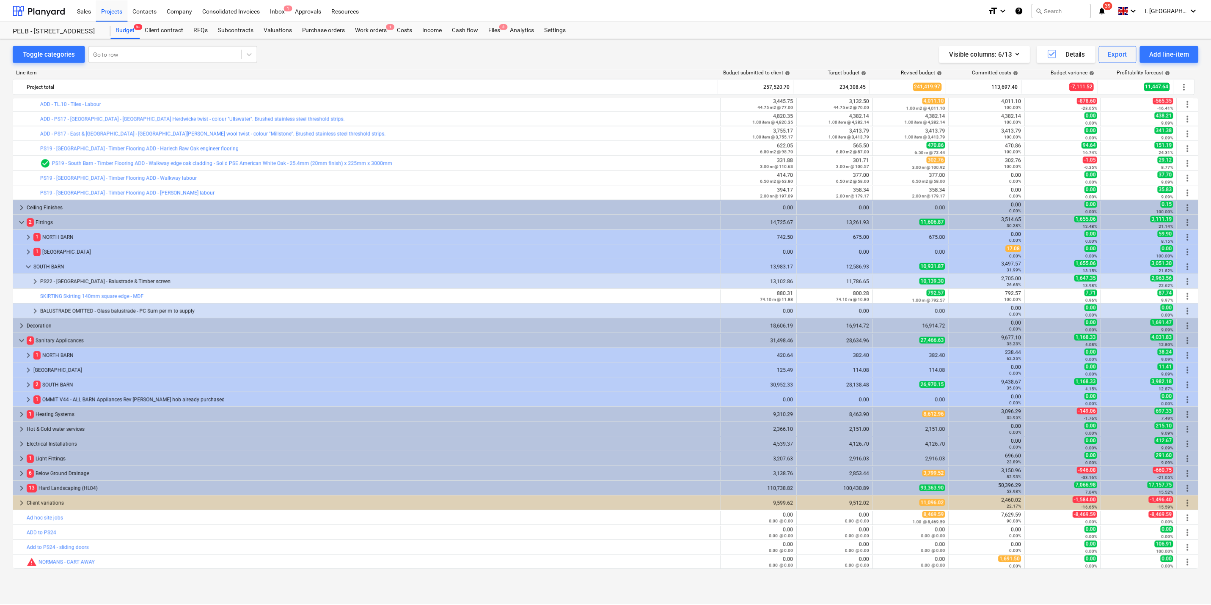
scroll to position [269, 0]
click at [21, 326] on span "keyboard_arrow_right" at bounding box center [21, 326] width 10 height 10
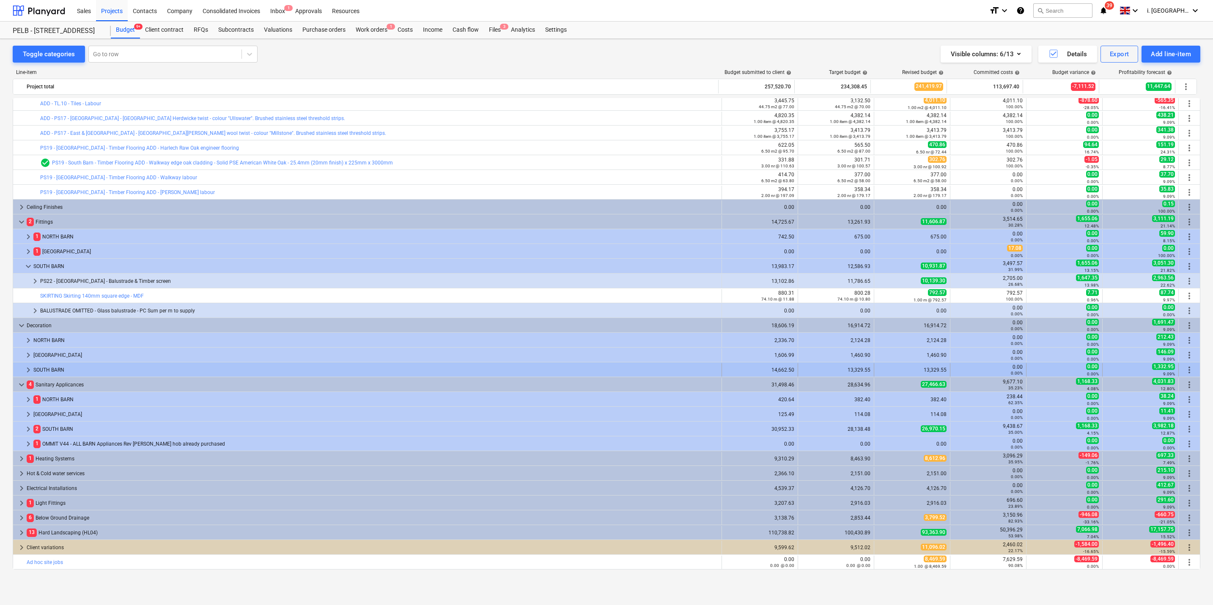
click at [30, 372] on span "keyboard_arrow_right" at bounding box center [28, 370] width 10 height 10
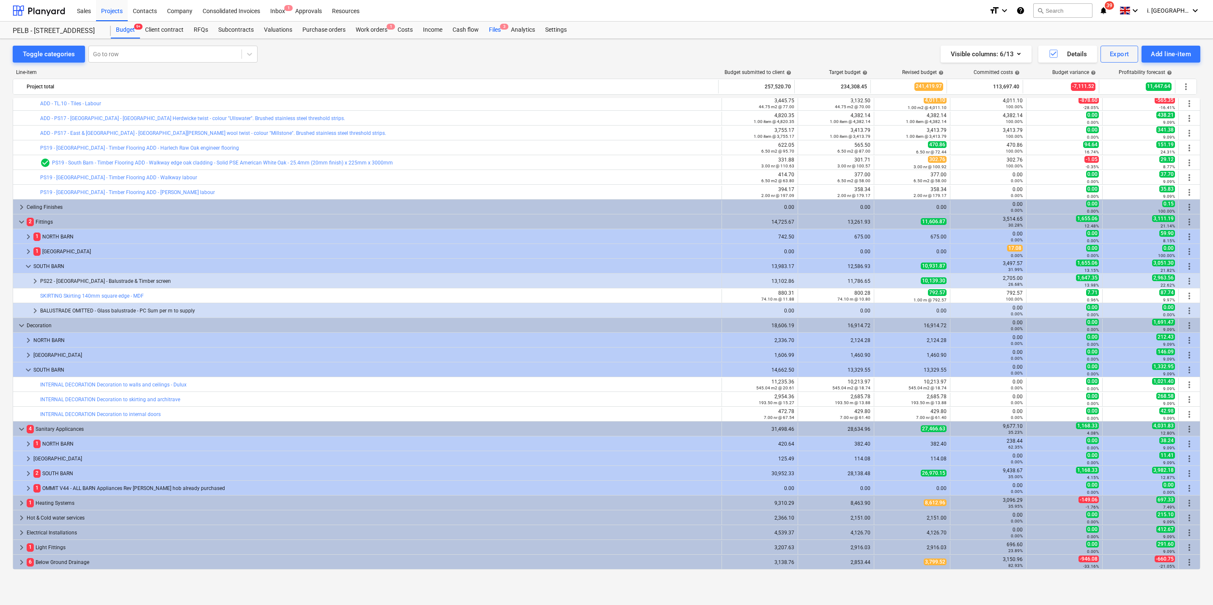
click at [490, 29] on div "Files 3" at bounding box center [495, 30] width 22 height 17
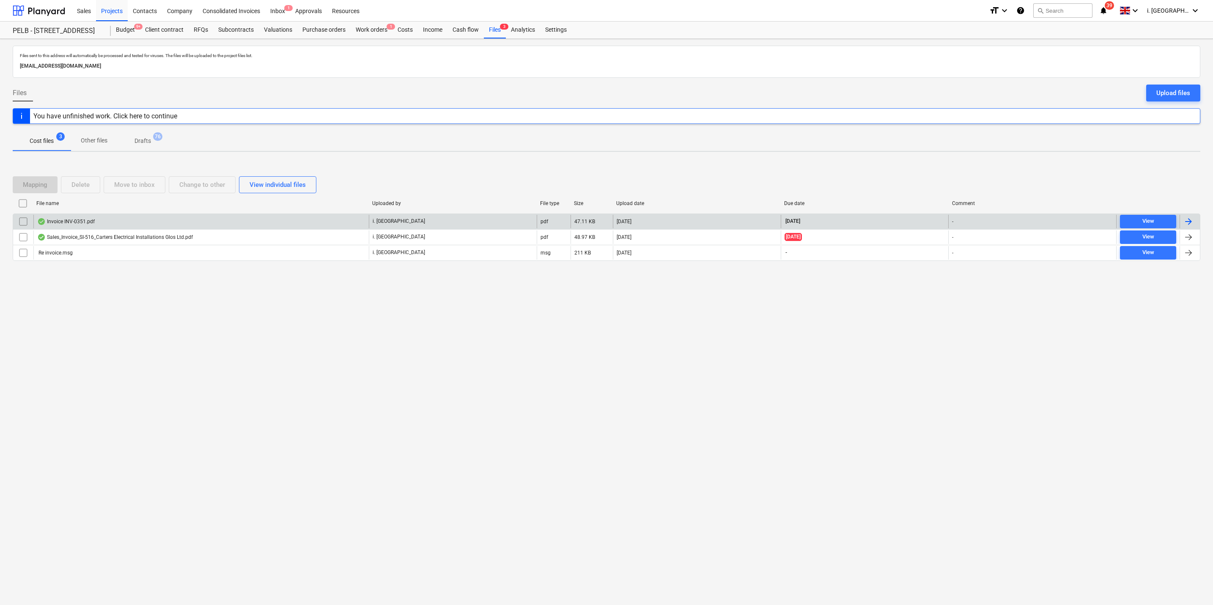
click at [62, 222] on div "Invoice INV-0351.pdf" at bounding box center [66, 221] width 58 height 7
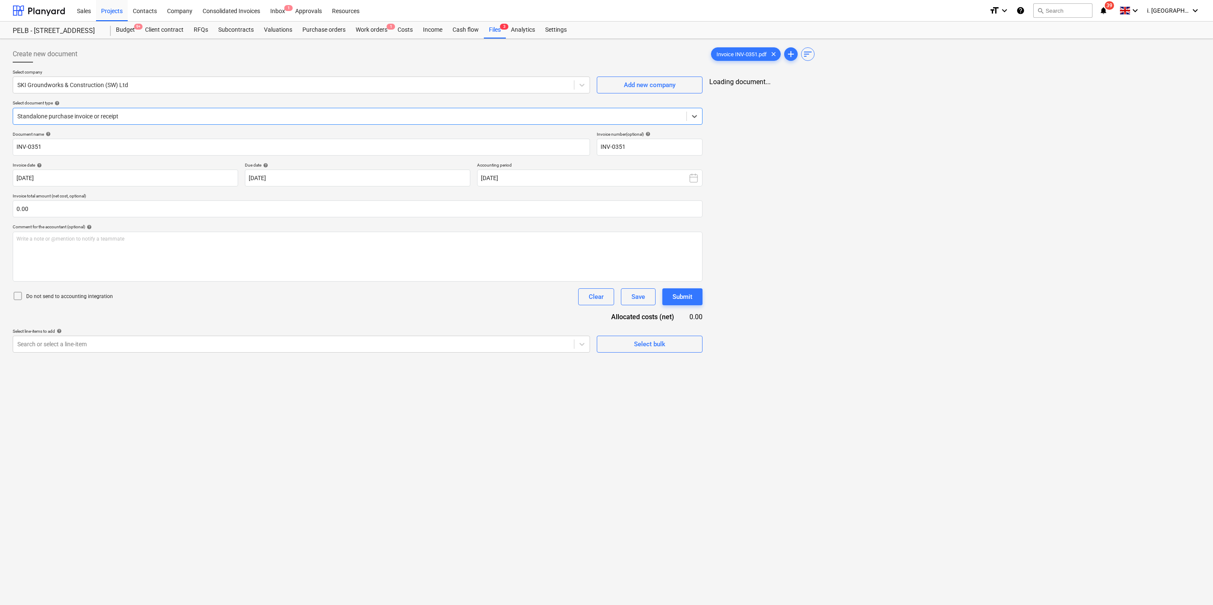
type input "INV-0351"
type input "[DATE]"
click at [486, 35] on div "Files 3" at bounding box center [495, 30] width 22 height 17
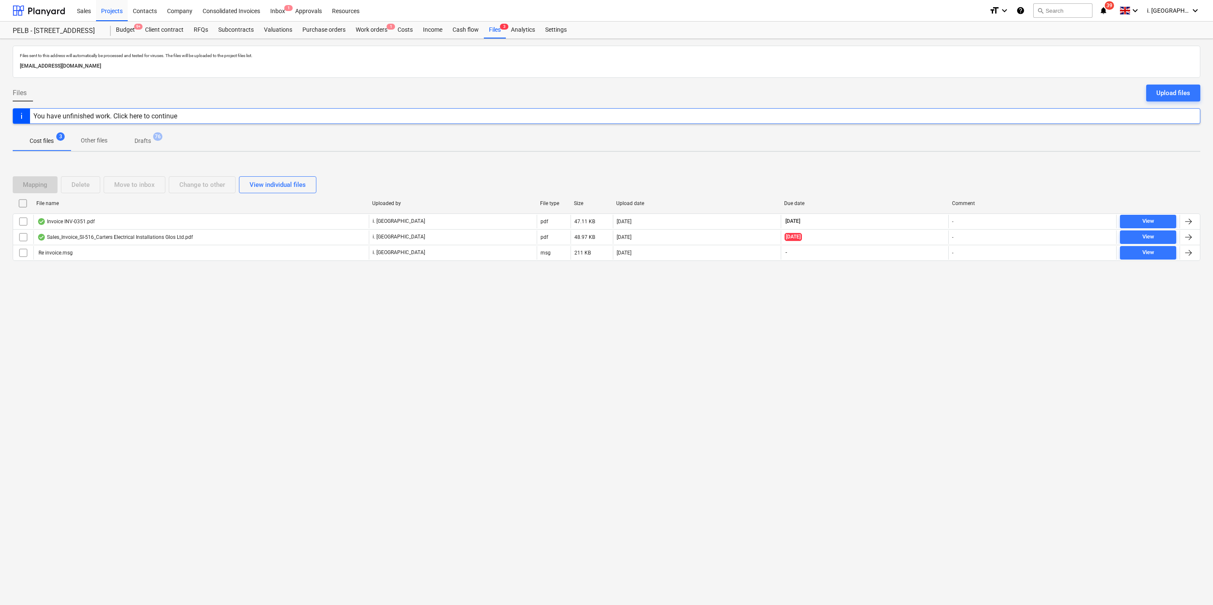
drag, startPoint x: 286, startPoint y: 375, endPoint x: 114, endPoint y: 103, distance: 321.7
click at [286, 375] on div "Files sent to this address will automatically be processed and tested for virus…" at bounding box center [606, 322] width 1213 height 566
click at [115, 9] on div "Projects" at bounding box center [112, 11] width 32 height 22
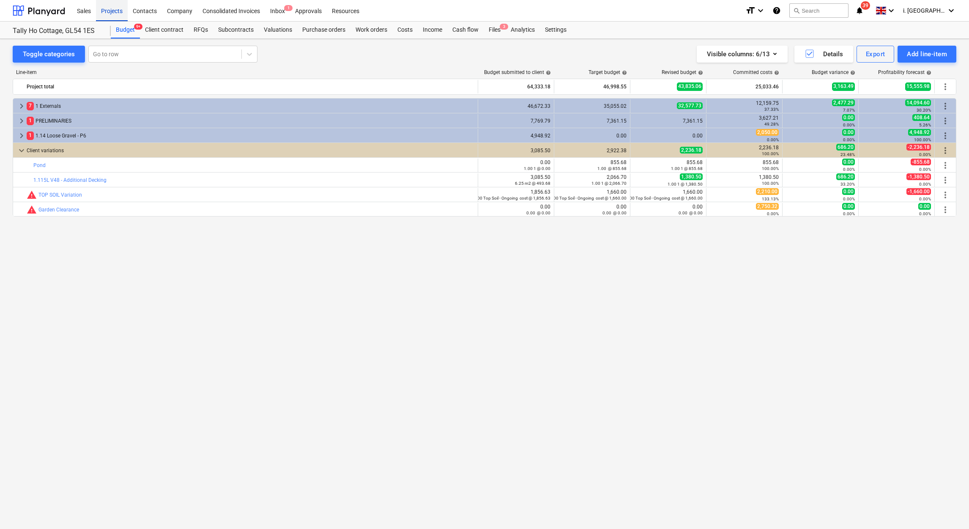
click at [117, 17] on div "Projects" at bounding box center [112, 11] width 32 height 22
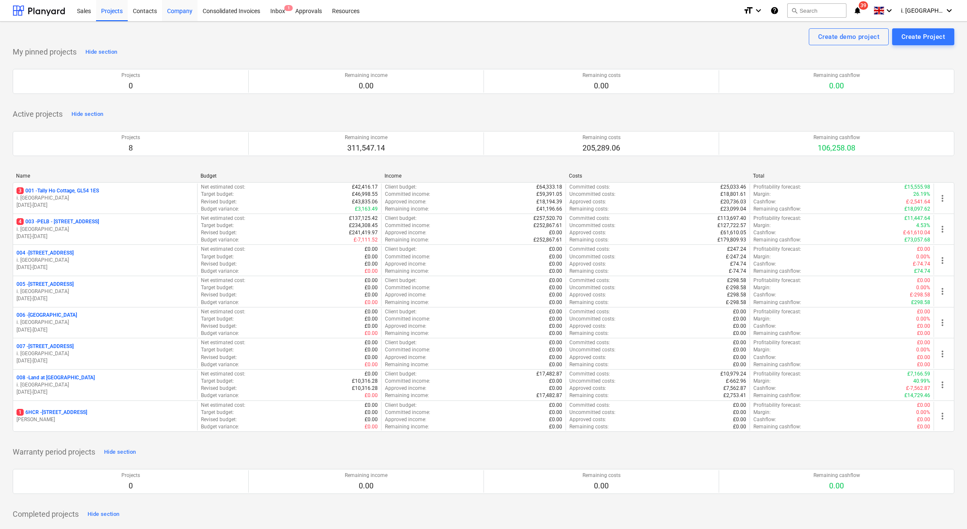
click at [187, 6] on div "Company" at bounding box center [180, 11] width 36 height 22
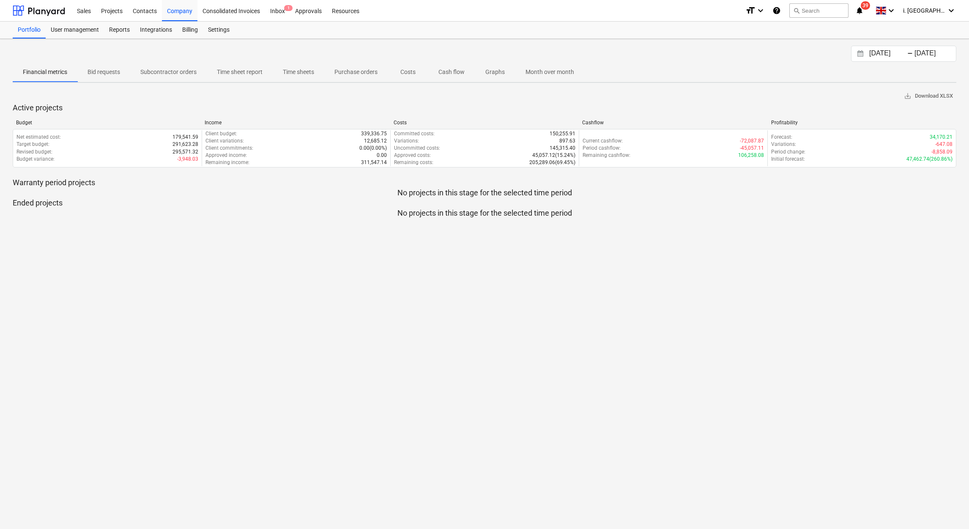
click at [303, 68] on p "Time sheets" at bounding box center [298, 72] width 31 height 9
